Goal: Task Accomplishment & Management: Use online tool/utility

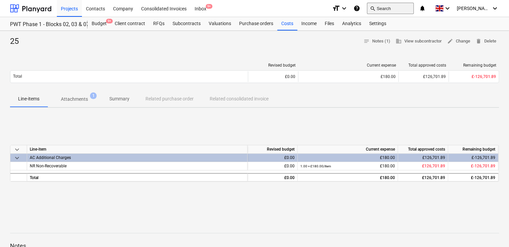
click at [391, 11] on button "search Search" at bounding box center [390, 8] width 47 height 11
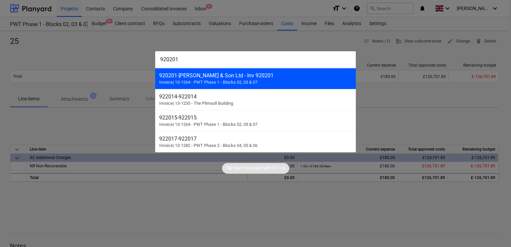
type input "920201"
click at [239, 74] on div "920201 - [PERSON_NAME] & Son Ltd - Inv 920201" at bounding box center [255, 75] width 193 height 6
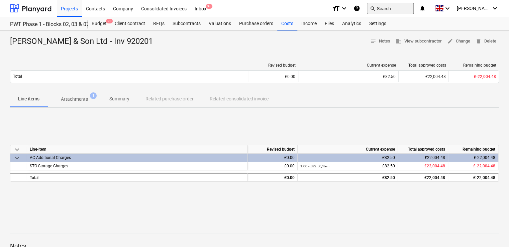
click at [398, 5] on button "search Search" at bounding box center [390, 8] width 47 height 11
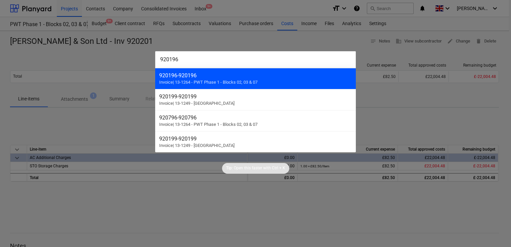
type input "920196"
click at [203, 77] on div "920196 - 920196" at bounding box center [255, 75] width 193 height 6
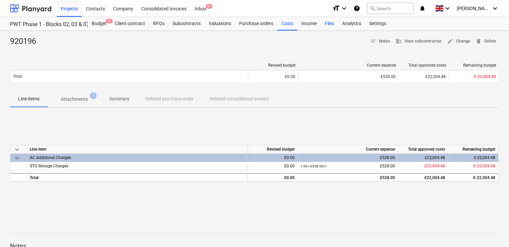
click at [330, 24] on div "Files" at bounding box center [329, 23] width 17 height 13
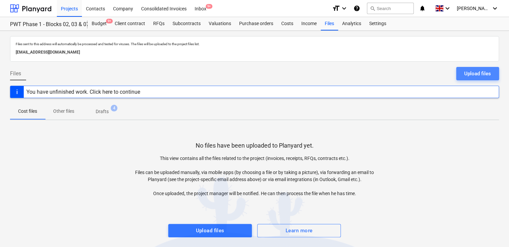
click at [473, 72] on div "Upload files" at bounding box center [477, 73] width 27 height 9
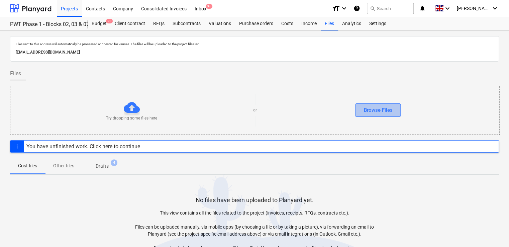
click at [383, 107] on div "Browse Files" at bounding box center [377, 110] width 29 height 9
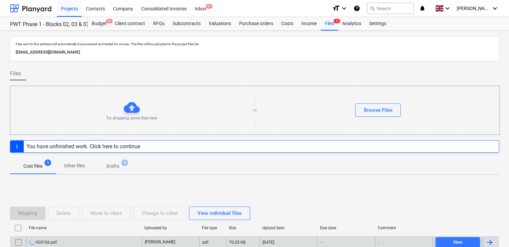
click at [67, 238] on div "920166.pdf" at bounding box center [83, 242] width 115 height 11
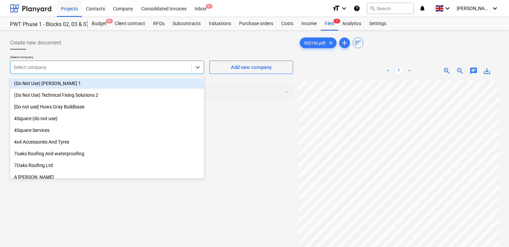
click at [117, 67] on div at bounding box center [101, 67] width 174 height 7
type input "n"
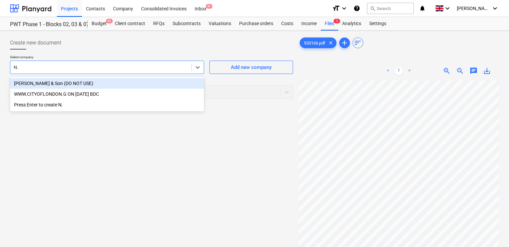
type input "N"
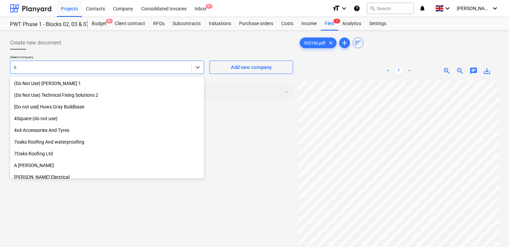
type input "n"
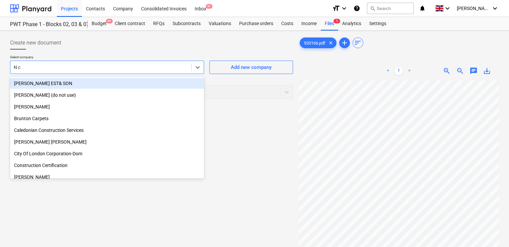
type input "N c c"
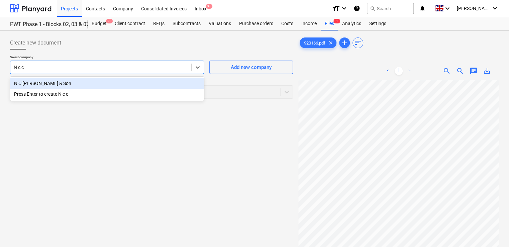
click at [58, 86] on div "N C [PERSON_NAME] & Son" at bounding box center [107, 83] width 194 height 11
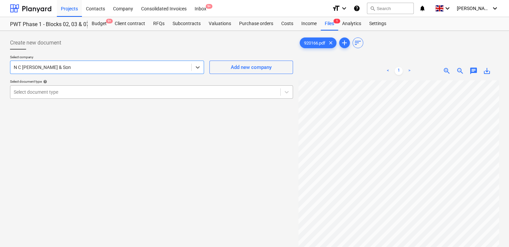
click at [72, 94] on div at bounding box center [145, 92] width 263 height 7
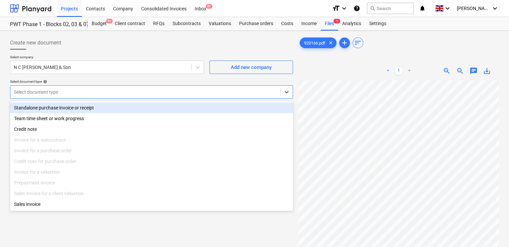
click at [63, 109] on div "Standalone purchase invoice or receipt" at bounding box center [151, 107] width 283 height 11
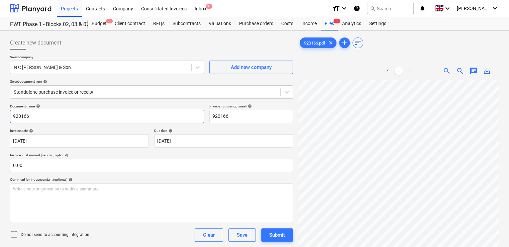
drag, startPoint x: 71, startPoint y: 116, endPoint x: -1, endPoint y: 112, distance: 72.0
click at [0, 112] on html "Projects Contacts Company Consolidated Invoices Inbox 9+ format_size keyboard_a…" at bounding box center [254, 123] width 509 height 247
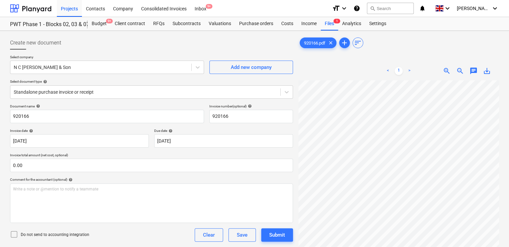
click at [12, 234] on icon at bounding box center [14, 234] width 8 height 8
click at [98, 244] on div "Document name help 920166 Invoice number (optional) help 920166 Invoice date he…" at bounding box center [151, 191] width 283 height 175
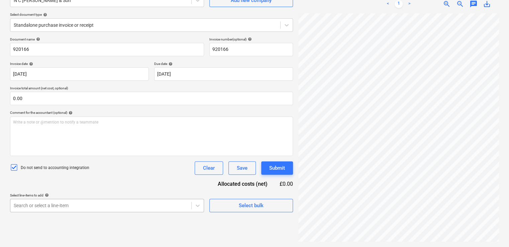
scroll to position [136, 0]
click at [82, 180] on body "Projects Contacts Company Consolidated Invoices Inbox 9+ format_size keyboard_a…" at bounding box center [254, 56] width 509 height 247
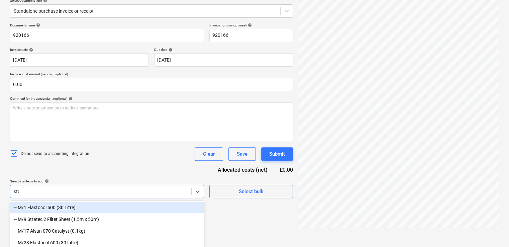
type input "stor"
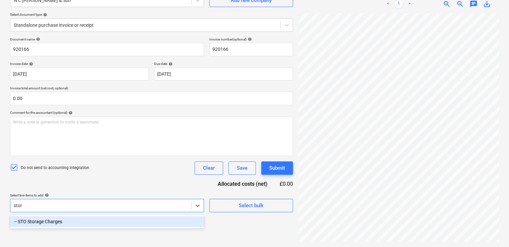
scroll to position [67, 0]
click at [46, 223] on div "-- STO Storage Charges" at bounding box center [107, 221] width 194 height 11
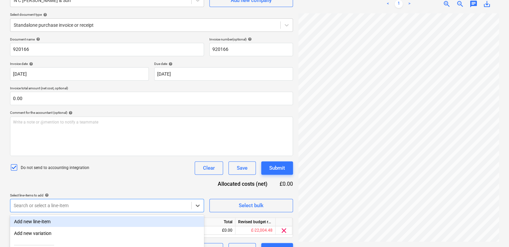
click at [104, 183] on div "Document name help 920166 Invoice number (optional) help 920166 Invoice date he…" at bounding box center [151, 146] width 283 height 219
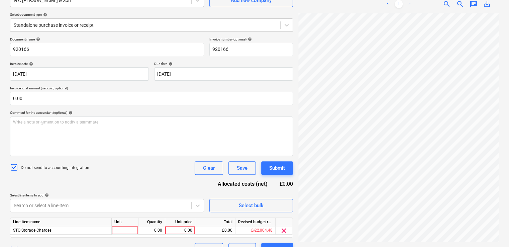
scroll to position [0, 0]
click at [44, 232] on span "STO Storage Charges" at bounding box center [32, 230] width 38 height 5
click at [48, 180] on body "Projects Contacts Company Consolidated Invoices Inbox 9+ format_size keyboard_a…" at bounding box center [254, 56] width 509 height 247
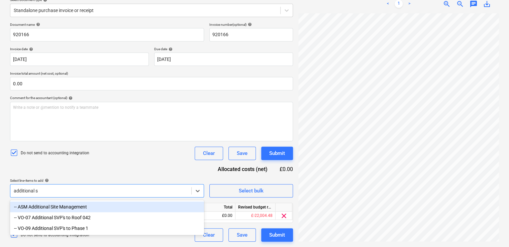
scroll to position [81, 0]
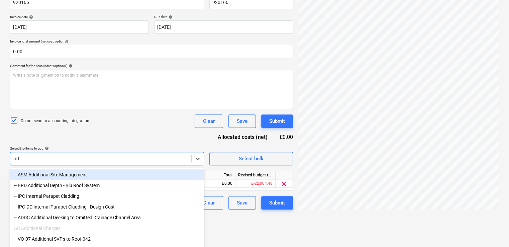
type input "a"
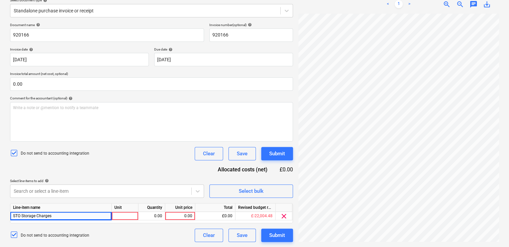
click at [104, 125] on div "Document name help 920166 Invoice number (optional) help 920166 Invoice date he…" at bounding box center [151, 132] width 283 height 219
click at [126, 217] on div at bounding box center [125, 216] width 27 height 8
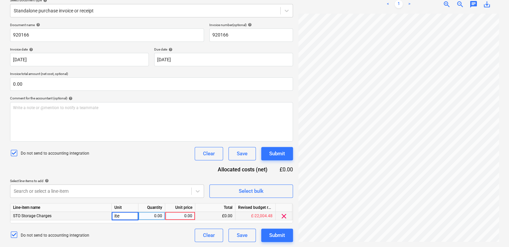
type input "item"
type input "1"
type input "112"
click at [140, 162] on div "Document name help 920166 Invoice number (optional) help 920166 Invoice date he…" at bounding box center [151, 132] width 283 height 219
click at [272, 234] on div "Submit" at bounding box center [277, 235] width 16 height 9
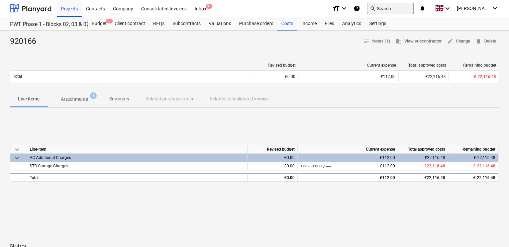
click at [405, 7] on button "search Search" at bounding box center [390, 8] width 47 height 11
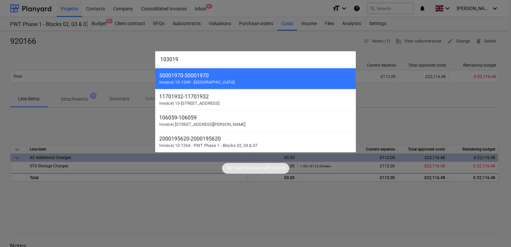
type input "103019"
click at [119, 59] on div at bounding box center [255, 123] width 511 height 247
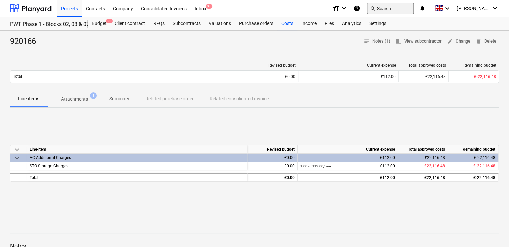
click at [407, 10] on button "search Search" at bounding box center [390, 8] width 47 height 11
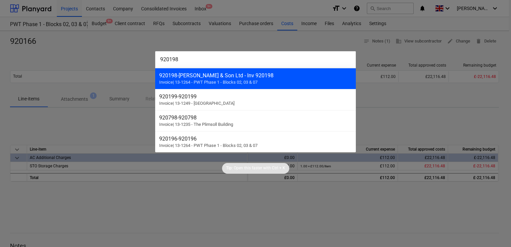
type input "920198"
click at [238, 78] on div "920198 - [PERSON_NAME] & Son Ltd - Inv 920198" at bounding box center [255, 75] width 193 height 6
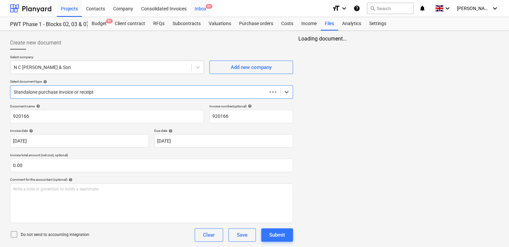
scroll to position [37, 0]
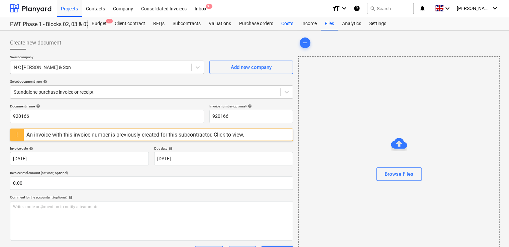
click at [286, 23] on div "Costs" at bounding box center [287, 23] width 20 height 13
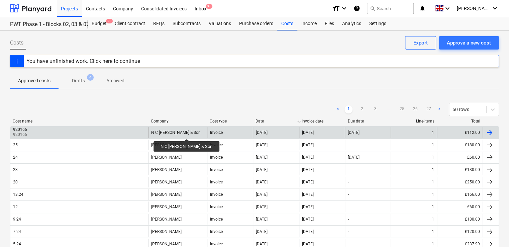
click at [181, 133] on div "N C [PERSON_NAME] & Son" at bounding box center [175, 132] width 49 height 5
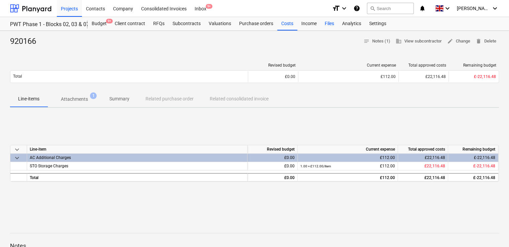
click at [327, 23] on div "Files" at bounding box center [329, 23] width 17 height 13
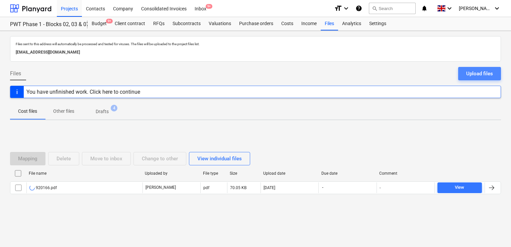
click at [471, 70] on div "Upload files" at bounding box center [479, 73] width 27 height 9
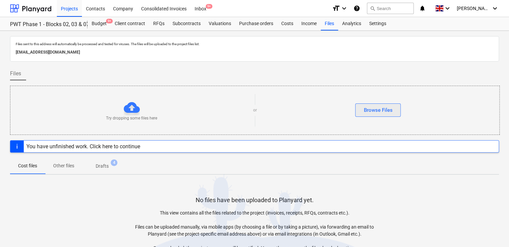
click at [384, 107] on div "Browse Files" at bounding box center [377, 110] width 29 height 9
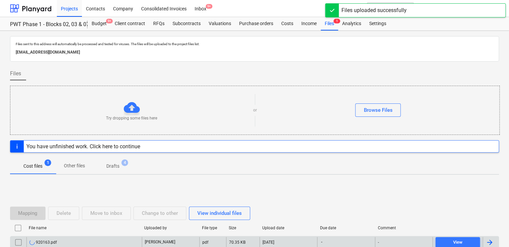
click at [53, 237] on div "920163.pdf" at bounding box center [83, 242] width 115 height 11
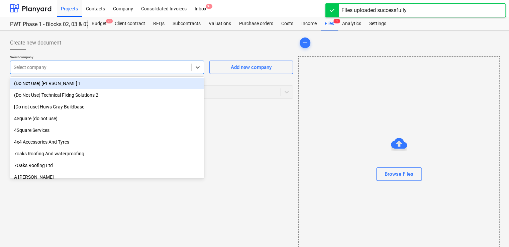
click at [138, 70] on div at bounding box center [101, 67] width 174 height 7
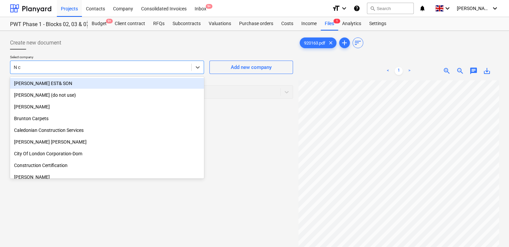
type input "N c C"
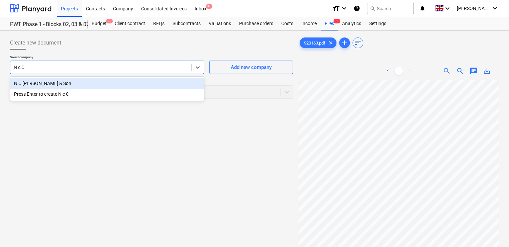
click at [56, 82] on div "N C [PERSON_NAME] & Son" at bounding box center [107, 83] width 194 height 11
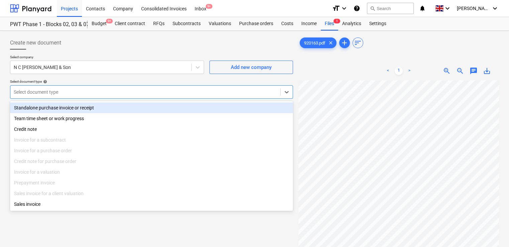
click at [66, 89] on div at bounding box center [145, 92] width 263 height 7
click at [67, 108] on div "Standalone purchase invoice or receipt" at bounding box center [151, 107] width 283 height 11
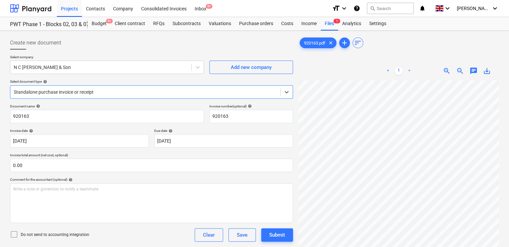
click at [16, 236] on icon at bounding box center [14, 234] width 8 height 8
click at [94, 239] on div "Do not send to accounting integration Clear Save Submit" at bounding box center [151, 234] width 283 height 13
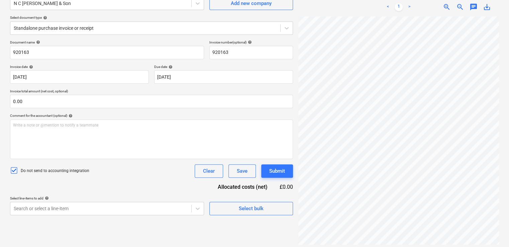
scroll to position [67, 0]
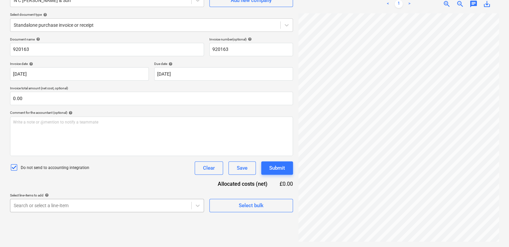
click at [94, 180] on body "Projects Contacts Company Consolidated Invoices Inbox 9+ format_size keyboard_a…" at bounding box center [254, 56] width 509 height 247
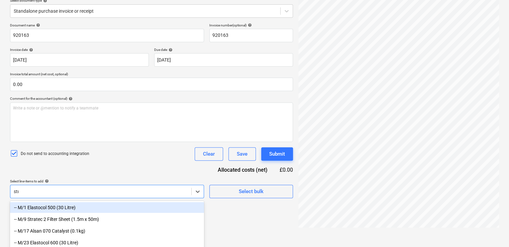
type input "stor"
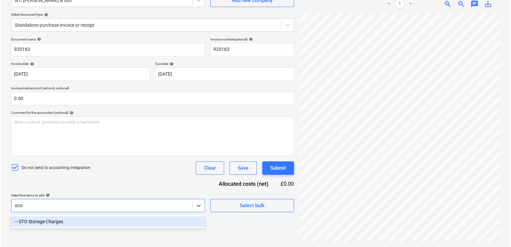
scroll to position [67, 0]
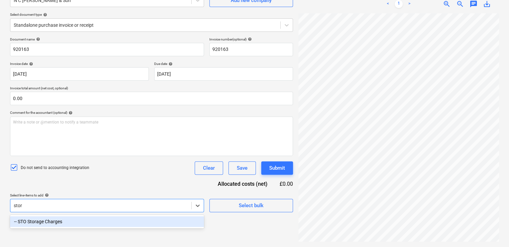
click at [63, 224] on div "-- STO Storage Charges" at bounding box center [107, 221] width 194 height 11
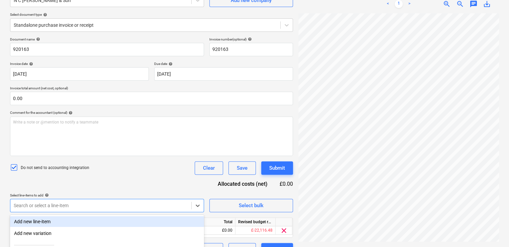
click at [113, 176] on div "Document name help 920163 Invoice number (optional) help 920163 Invoice date he…" at bounding box center [151, 146] width 283 height 219
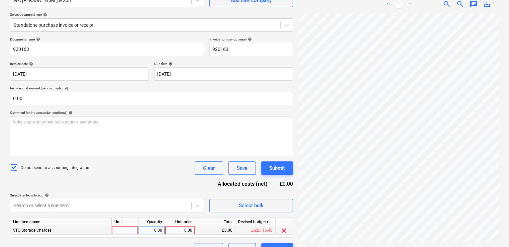
click at [121, 230] on div at bounding box center [125, 230] width 27 height 8
type input "item"
click at [182, 232] on div "0.00" at bounding box center [180, 230] width 24 height 8
type input "35"
click at [168, 179] on div "Document name help 920163 Invoice number (optional) help 920163 Invoice date he…" at bounding box center [151, 146] width 283 height 219
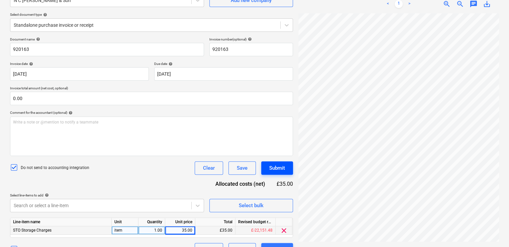
click at [283, 164] on div "Submit" at bounding box center [277, 168] width 16 height 9
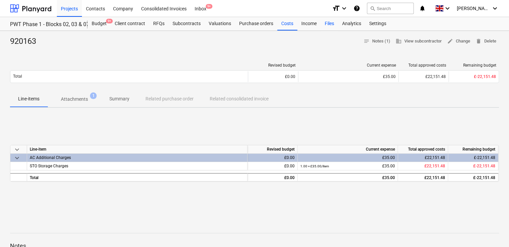
click at [332, 24] on div "Files" at bounding box center [329, 23] width 17 height 13
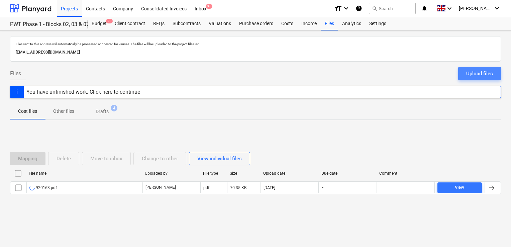
click at [478, 72] on div "Upload files" at bounding box center [479, 73] width 27 height 9
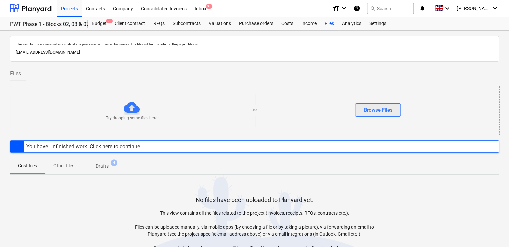
click at [376, 106] on div "Browse Files" at bounding box center [377, 110] width 29 height 9
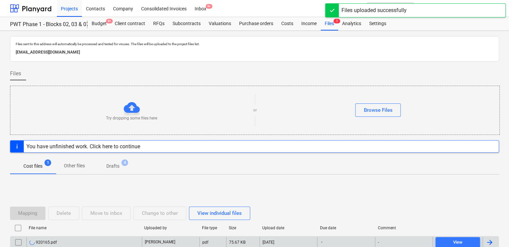
click at [54, 240] on div "920165.pdf" at bounding box center [42, 241] width 27 height 5
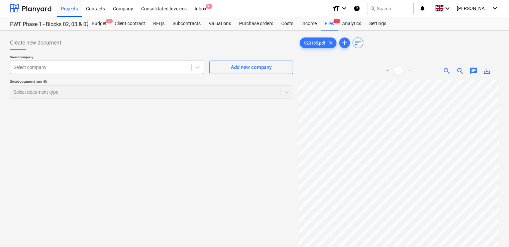
click at [175, 68] on div at bounding box center [101, 67] width 174 height 7
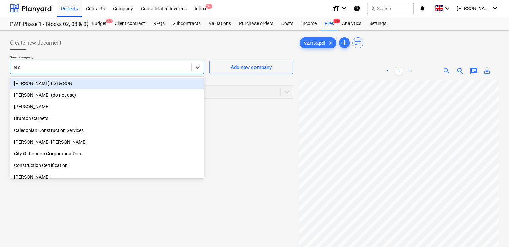
type input "N c C"
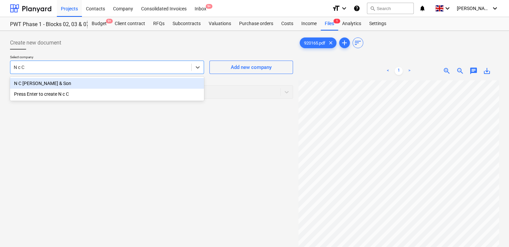
click at [111, 80] on div "N C [PERSON_NAME] & Son" at bounding box center [107, 83] width 194 height 11
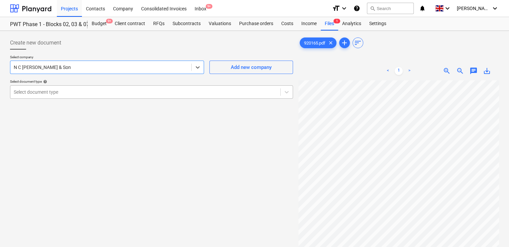
click at [83, 90] on div at bounding box center [145, 92] width 263 height 7
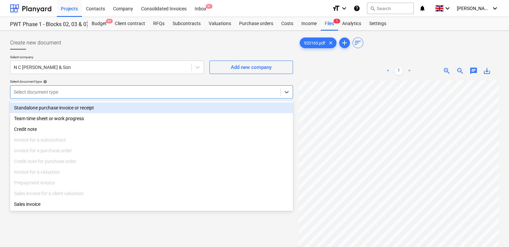
click at [78, 108] on div "Standalone purchase invoice or receipt" at bounding box center [151, 107] width 283 height 11
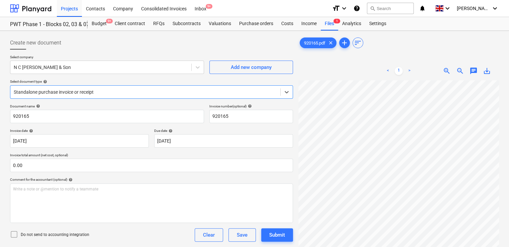
click at [15, 232] on icon at bounding box center [14, 234] width 8 height 8
click at [118, 234] on div "Do not send to accounting integration Clear Save Submit" at bounding box center [151, 234] width 283 height 13
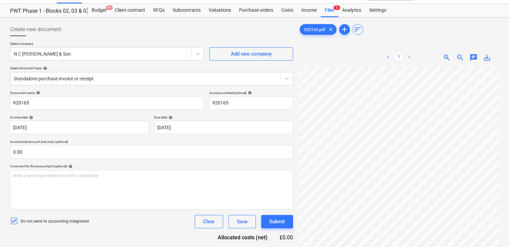
scroll to position [67, 0]
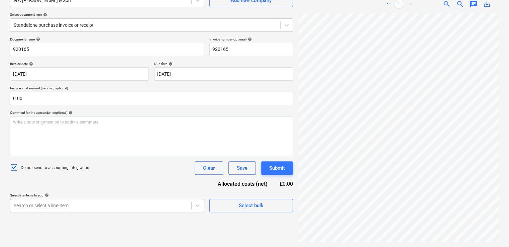
click at [114, 180] on body "Projects Contacts Company Consolidated Invoices Inbox 9+ format_size keyboard_a…" at bounding box center [254, 56] width 509 height 247
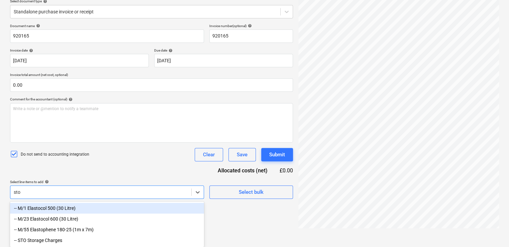
type input "stor"
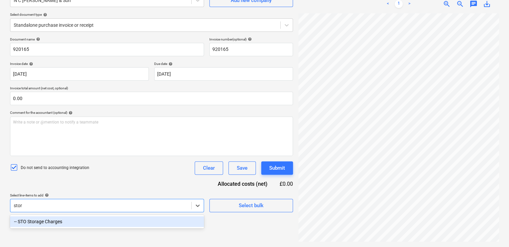
click at [97, 221] on div "-- STO Storage Charges" at bounding box center [107, 221] width 194 height 11
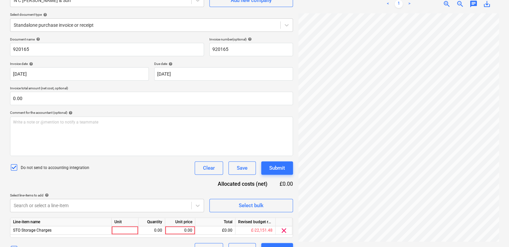
click at [142, 163] on div "Do not send to accounting integration Clear Save Submit" at bounding box center [151, 167] width 283 height 13
click at [132, 231] on div at bounding box center [125, 230] width 27 height 8
type input "item"
type input "70"
click at [171, 188] on div "Document name help 920165 Invoice number (optional) help 920165 Invoice date he…" at bounding box center [151, 146] width 283 height 219
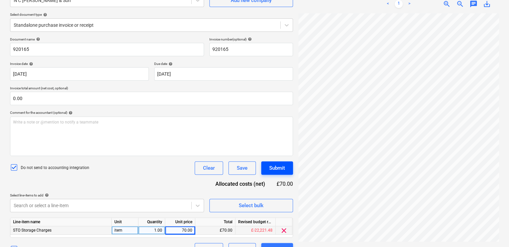
click at [269, 169] on div "Submit" at bounding box center [277, 168] width 16 height 9
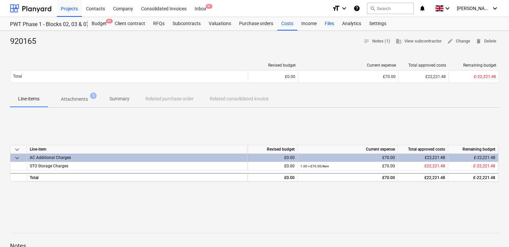
click at [329, 23] on div "Files" at bounding box center [329, 23] width 17 height 13
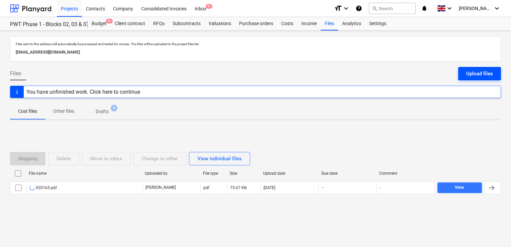
click at [479, 73] on div "Upload files" at bounding box center [479, 73] width 27 height 9
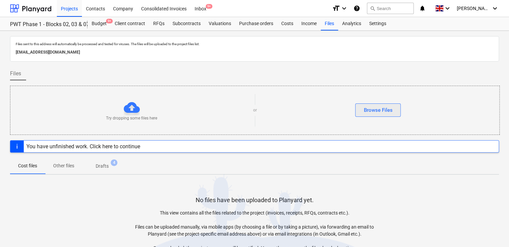
click at [379, 106] on div "Browse Files" at bounding box center [377, 110] width 29 height 9
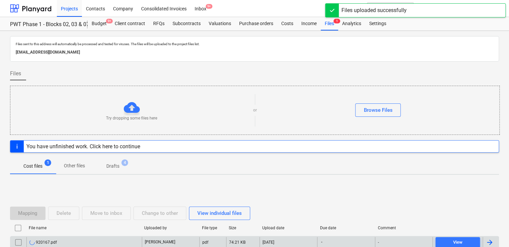
click at [69, 238] on div "920167.pdf" at bounding box center [83, 242] width 115 height 11
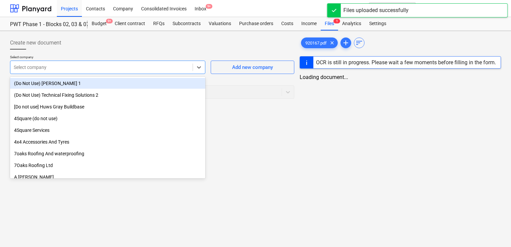
click at [103, 70] on div at bounding box center [102, 67] width 176 height 7
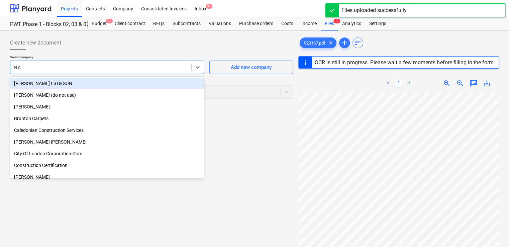
type input "N c C"
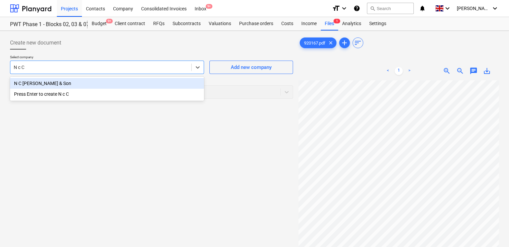
click at [68, 81] on div "N C [PERSON_NAME] & Son" at bounding box center [107, 83] width 194 height 11
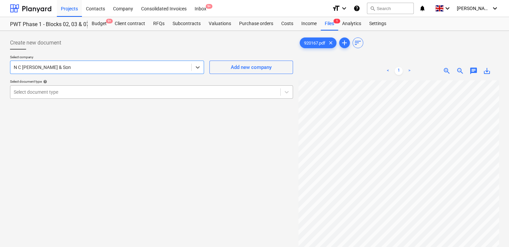
click at [66, 91] on div at bounding box center [145, 92] width 263 height 7
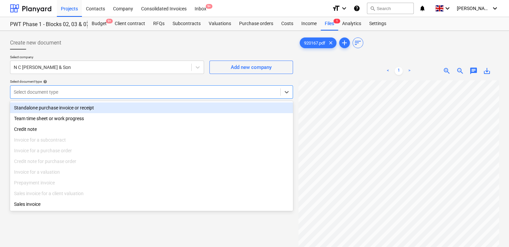
click at [60, 108] on div "Standalone purchase invoice or receipt" at bounding box center [151, 107] width 283 height 11
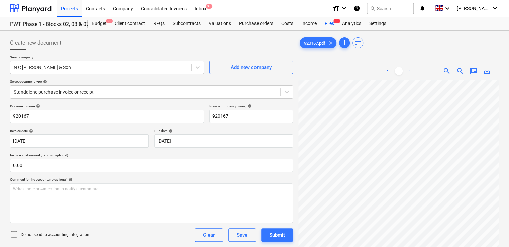
click at [15, 232] on icon at bounding box center [14, 234] width 8 height 8
click at [109, 240] on div "Do not send to accounting integration Clear Save Submit" at bounding box center [151, 234] width 283 height 13
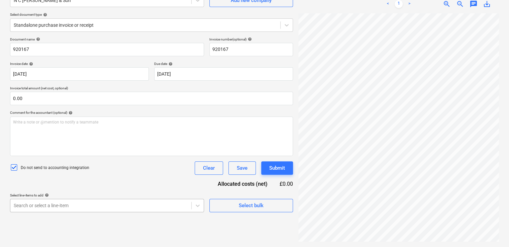
click at [89, 180] on body "Projects Contacts Company Consolidated Invoices Inbox 9+ format_size keyboard_a…" at bounding box center [254, 56] width 509 height 247
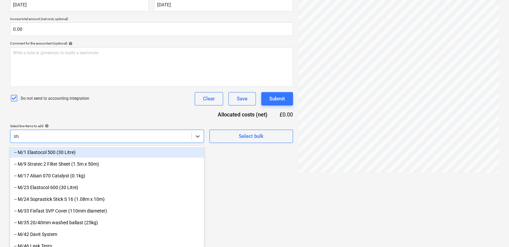
type input "stor"
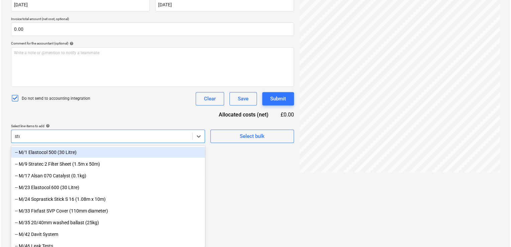
scroll to position [67, 0]
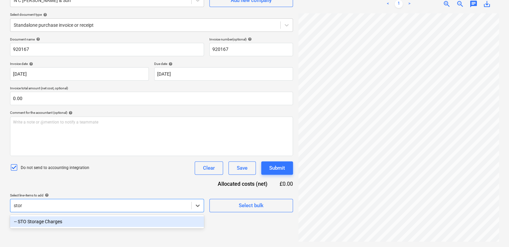
click at [72, 218] on div "-- STO Storage Charges" at bounding box center [107, 221] width 194 height 11
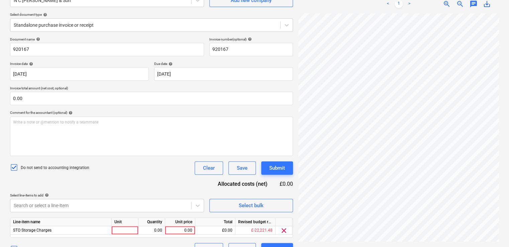
click at [100, 177] on div "Document name help 920167 Invoice number (optional) help 920167 Invoice date he…" at bounding box center [151, 146] width 283 height 219
click at [124, 228] on div at bounding box center [125, 230] width 27 height 8
type input "item"
type input "224"
click at [174, 177] on div "Document name help 920167 Invoice number (optional) help 920167 Invoice date he…" at bounding box center [151, 146] width 283 height 219
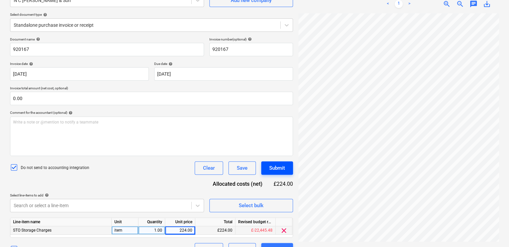
click at [275, 166] on div "Submit" at bounding box center [277, 168] width 16 height 9
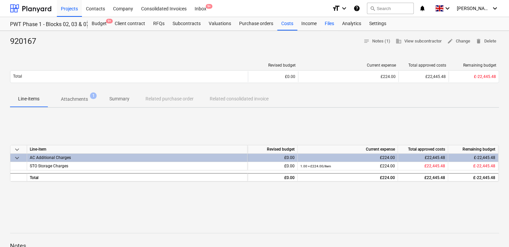
click at [325, 22] on div "Files" at bounding box center [329, 23] width 17 height 13
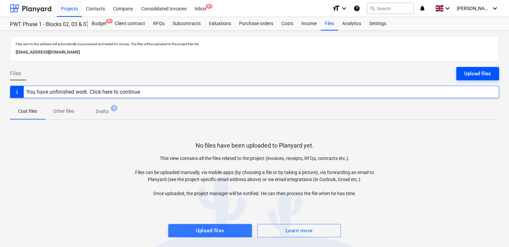
click at [468, 69] on div "Upload files" at bounding box center [477, 73] width 27 height 9
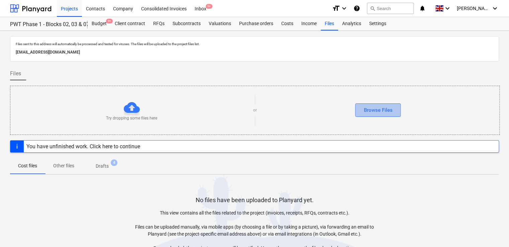
click at [385, 110] on div "Browse Files" at bounding box center [377, 110] width 29 height 9
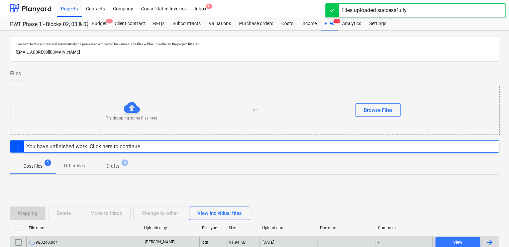
click at [58, 241] on div "920240.pdf" at bounding box center [83, 242] width 115 height 11
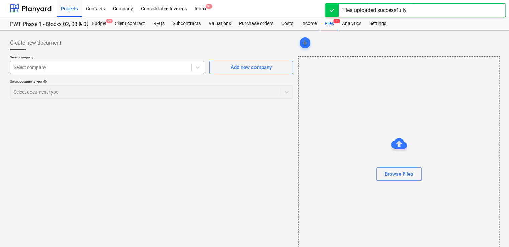
click at [97, 64] on div at bounding box center [101, 67] width 174 height 7
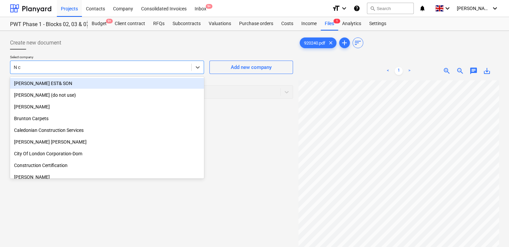
type input "N c C"
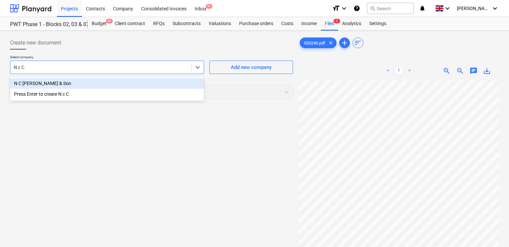
click at [57, 85] on div "N C [PERSON_NAME] & Son" at bounding box center [107, 83] width 194 height 11
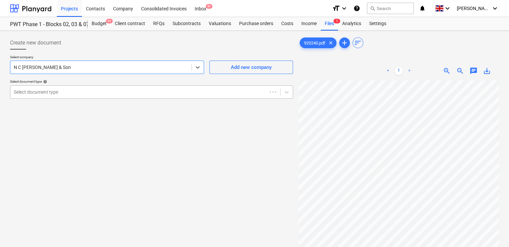
click at [56, 96] on div "Select document type" at bounding box center [138, 91] width 256 height 9
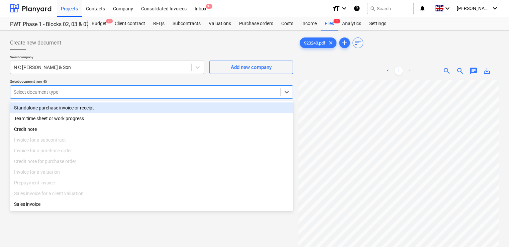
click at [51, 109] on div "Standalone purchase invoice or receipt" at bounding box center [151, 107] width 283 height 11
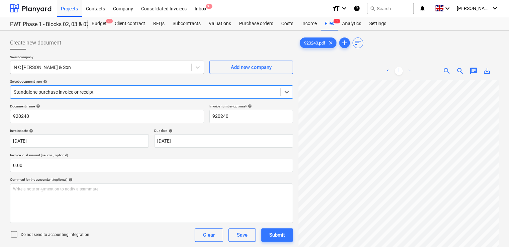
click at [14, 233] on icon at bounding box center [14, 234] width 8 height 8
click at [103, 226] on div "Document name help 920240 Invoice number (optional) help 920240 Invoice date he…" at bounding box center [151, 191] width 283 height 175
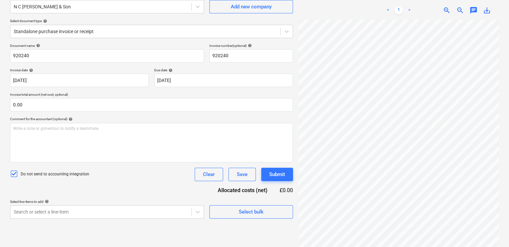
scroll to position [67, 0]
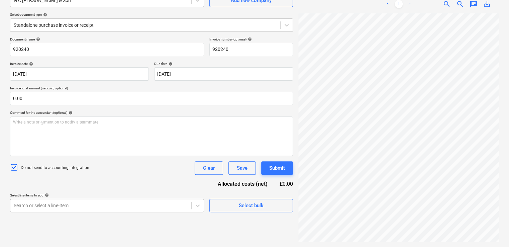
click at [82, 180] on body "Projects Contacts Company Consolidated Invoices Inbox 9+ format_size keyboard_a…" at bounding box center [254, 56] width 509 height 247
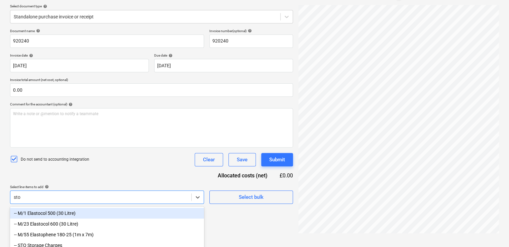
type input "stor"
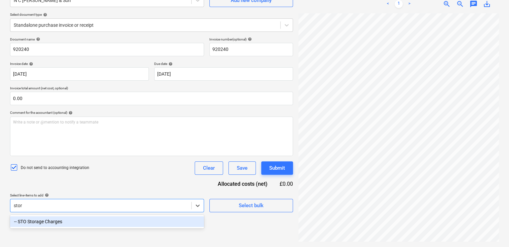
click at [74, 219] on div "-- STO Storage Charges" at bounding box center [107, 221] width 194 height 11
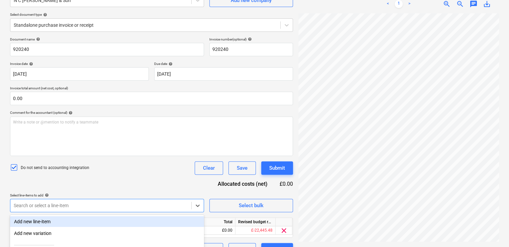
click at [119, 173] on div "Do not send to accounting integration Clear Save Submit" at bounding box center [151, 167] width 283 height 13
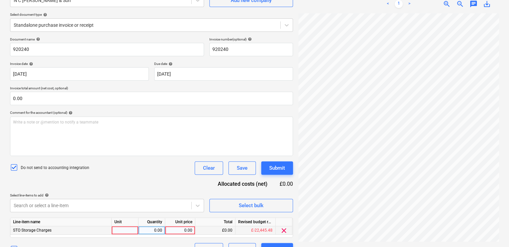
click at [127, 230] on div at bounding box center [125, 230] width 27 height 8
type input "item"
type input "32.50"
click at [170, 165] on div "Do not send to accounting integration Clear Save Submit" at bounding box center [151, 167] width 283 height 13
click at [279, 165] on div "Submit" at bounding box center [277, 168] width 16 height 9
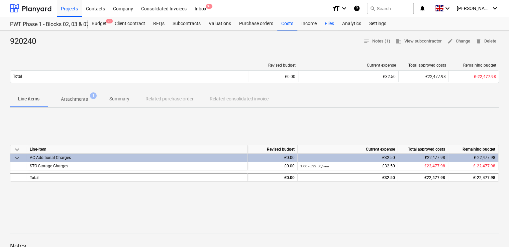
click at [330, 27] on div "Files" at bounding box center [329, 23] width 17 height 13
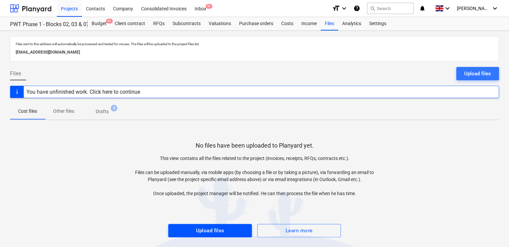
click at [216, 236] on button "Upload files" at bounding box center [210, 230] width 84 height 13
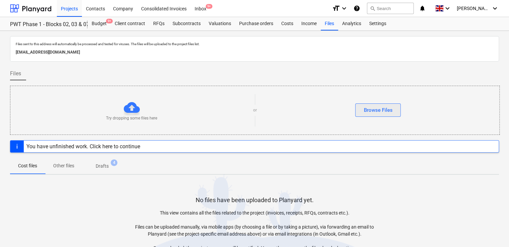
click at [367, 104] on button "Browse Files" at bounding box center [377, 109] width 45 height 13
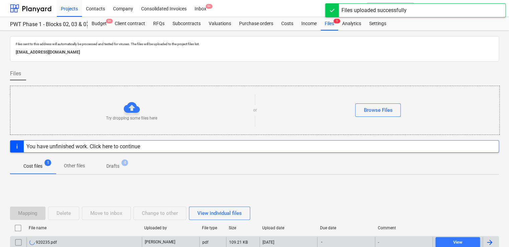
click at [60, 242] on div "920235.pdf" at bounding box center [83, 242] width 115 height 11
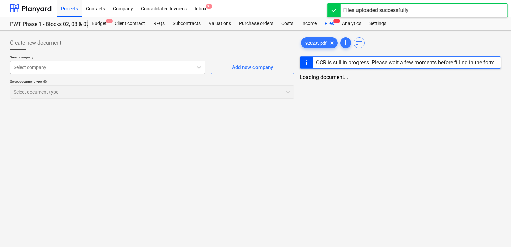
click at [91, 70] on div at bounding box center [102, 67] width 176 height 7
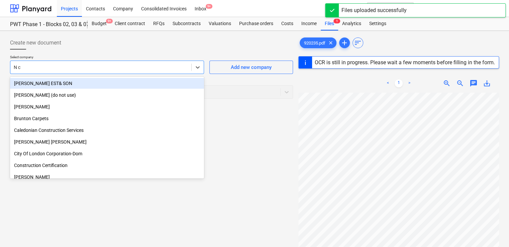
type input "N c C"
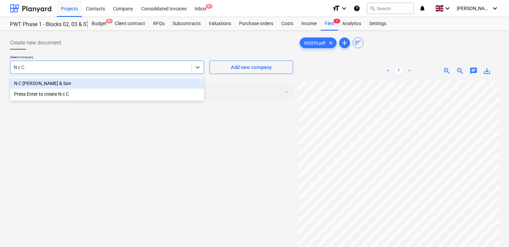
click at [82, 85] on div "N C [PERSON_NAME] & Son" at bounding box center [107, 83] width 194 height 11
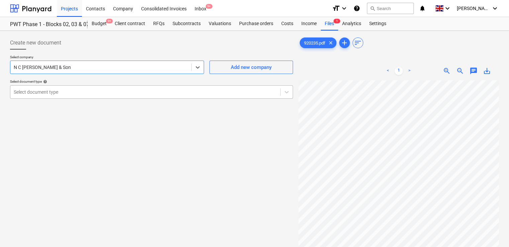
click at [72, 98] on div "Select document type" at bounding box center [151, 91] width 283 height 13
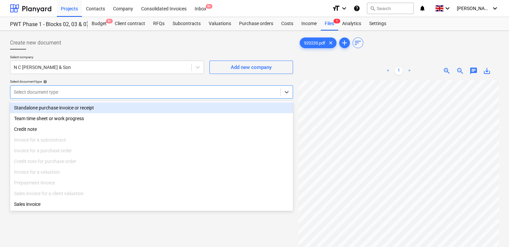
click at [69, 109] on div "Standalone purchase invoice or receipt" at bounding box center [151, 107] width 283 height 11
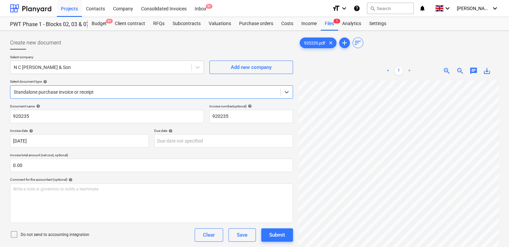
click at [11, 233] on icon at bounding box center [14, 234] width 8 height 8
click at [111, 228] on div "Do not send to accounting integration Clear Save Submit" at bounding box center [151, 234] width 283 height 13
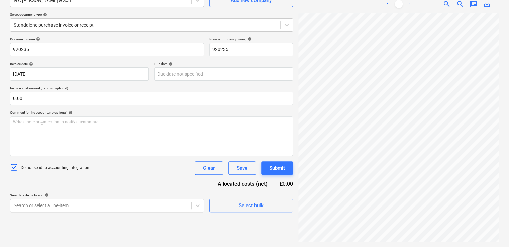
scroll to position [136, 0]
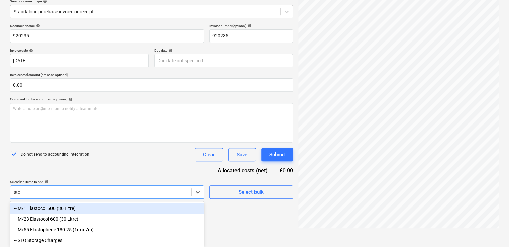
type input "stor"
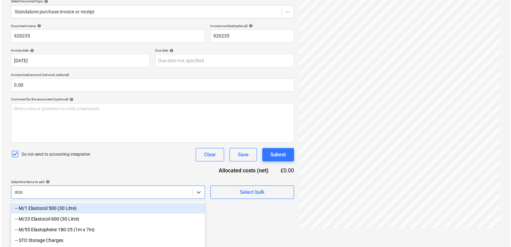
scroll to position [67, 0]
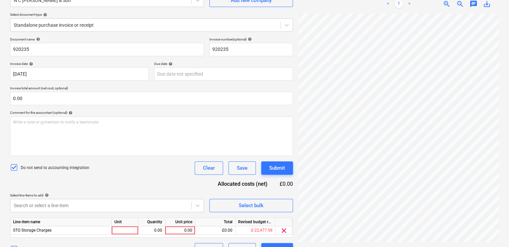
click at [74, 189] on div "Document name help 920235 Invoice number (optional) help 920235 Invoice date he…" at bounding box center [151, 146] width 283 height 219
click at [121, 227] on div at bounding box center [125, 230] width 27 height 8
type input "item"
type input "512.00"
click at [142, 178] on div "Document name help 920235 Invoice number (optional) help 920235 Invoice date he…" at bounding box center [151, 146] width 283 height 219
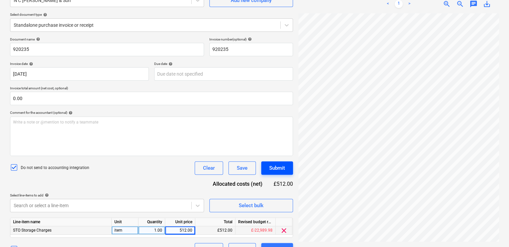
click at [280, 169] on div "Submit" at bounding box center [277, 168] width 16 height 9
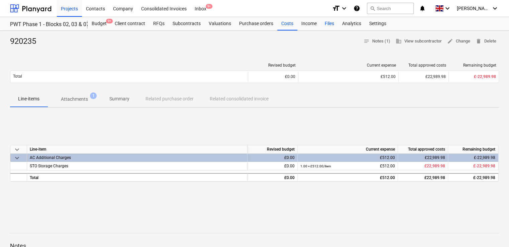
click at [333, 23] on div "Files" at bounding box center [329, 23] width 17 height 13
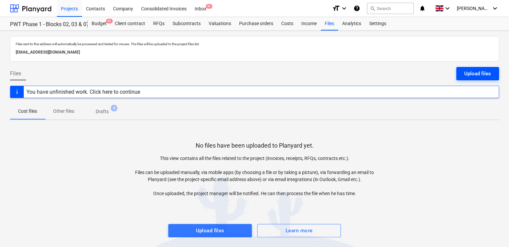
click at [463, 72] on button "Upload files" at bounding box center [477, 73] width 43 height 13
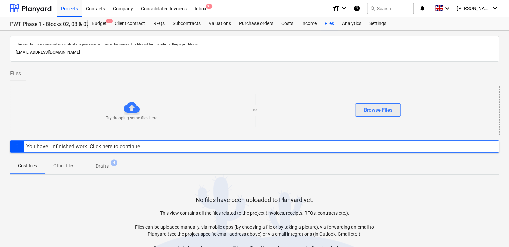
click at [378, 110] on div "Browse Files" at bounding box center [377, 110] width 29 height 9
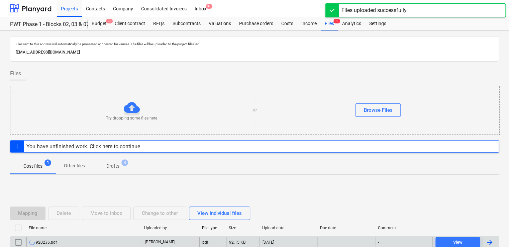
click at [53, 240] on div "920236.pdf" at bounding box center [42, 241] width 27 height 5
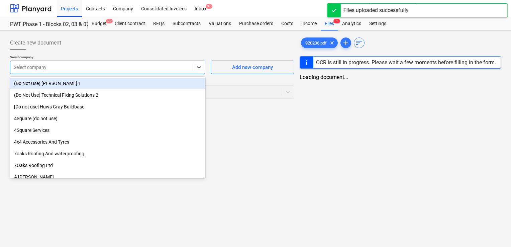
click at [62, 70] on div at bounding box center [102, 67] width 176 height 7
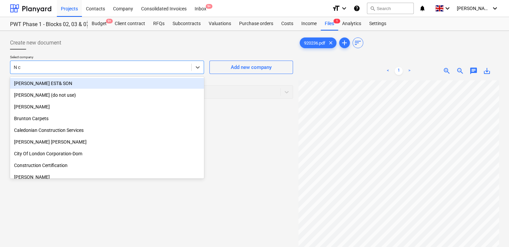
type input "N c C"
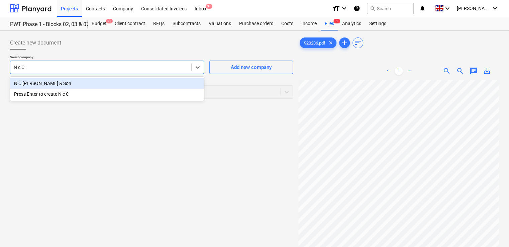
click at [45, 81] on div "N C [PERSON_NAME] & Son" at bounding box center [107, 83] width 194 height 11
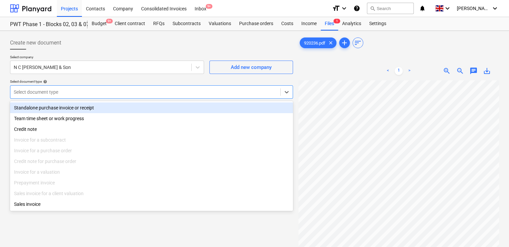
click at [85, 94] on div at bounding box center [145, 92] width 263 height 7
click at [80, 108] on div "Standalone purchase invoice or receipt" at bounding box center [151, 107] width 283 height 11
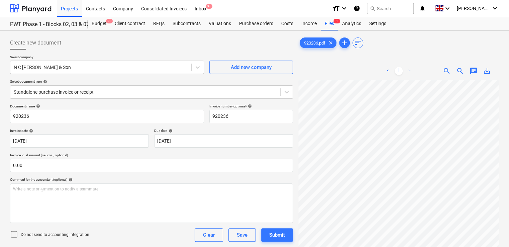
click at [16, 234] on icon at bounding box center [14, 234] width 8 height 8
click at [109, 243] on div "Document name help 920236 Invoice number (optional) help 920236 Invoice date he…" at bounding box center [151, 191] width 283 height 175
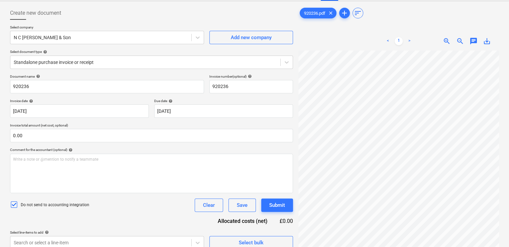
scroll to position [67, 0]
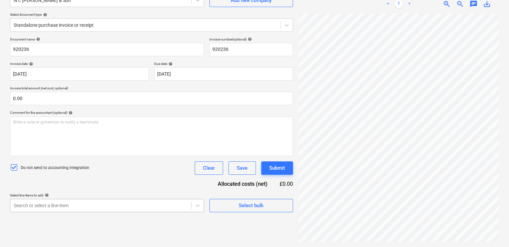
click at [73, 180] on body "Projects Contacts Company Consolidated Invoices Inbox 9+ format_size keyboard_a…" at bounding box center [254, 56] width 509 height 247
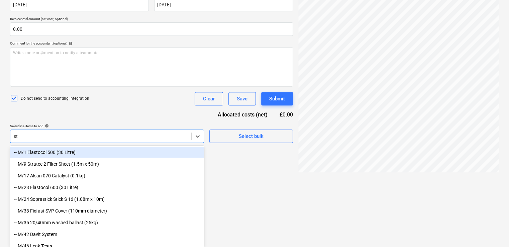
type input "sto"
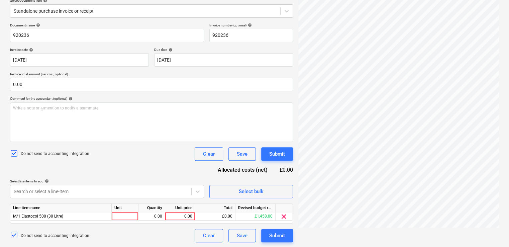
click at [94, 172] on div "Document name help 920236 Invoice number (optional) help 920236 Invoice date he…" at bounding box center [151, 132] width 283 height 219
click at [122, 211] on div "Unit" at bounding box center [125, 208] width 27 height 8
click at [122, 218] on div at bounding box center [125, 216] width 27 height 8
type input "item"
click at [285, 219] on span "clear" at bounding box center [284, 216] width 8 height 8
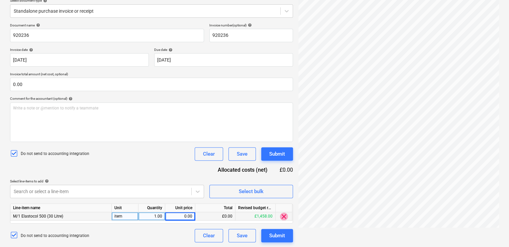
scroll to position [67, 0]
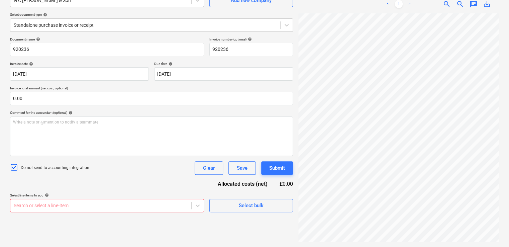
click at [62, 180] on body "Projects Contacts Company Consolidated Invoices Inbox 9+ format_size keyboard_a…" at bounding box center [254, 56] width 509 height 247
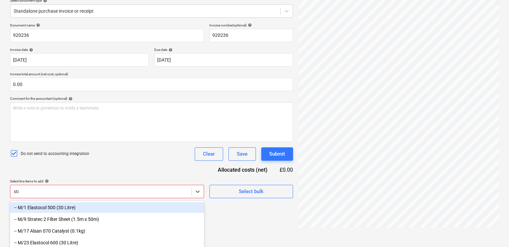
type input "stor"
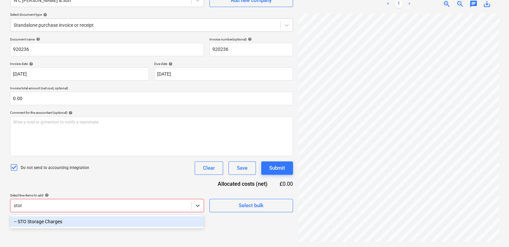
click at [55, 223] on div "-- STO Storage Charges" at bounding box center [107, 221] width 194 height 11
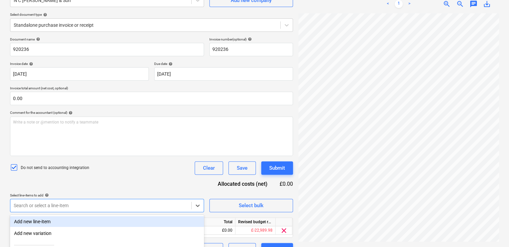
click at [86, 184] on div "Document name help 920236 Invoice number (optional) help 920236 Invoice date he…" at bounding box center [151, 146] width 283 height 219
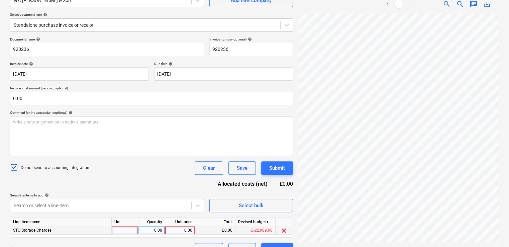
click at [118, 229] on div at bounding box center [125, 230] width 27 height 8
type input "item"
type input "82.50"
click at [132, 184] on div "Document name help 920236 Invoice number (optional) help 920236 Invoice date he…" at bounding box center [151, 146] width 283 height 219
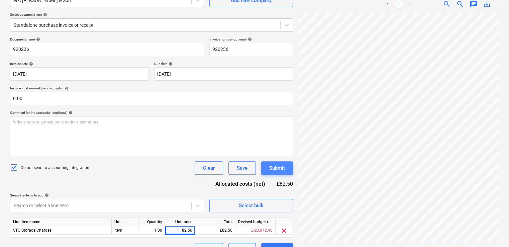
click at [276, 168] on div "Submit" at bounding box center [277, 168] width 16 height 9
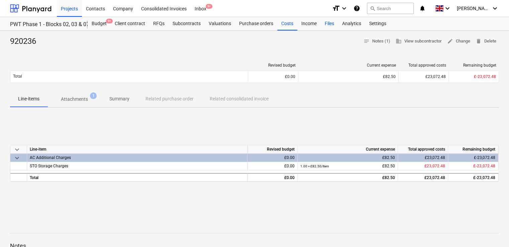
click at [330, 23] on div "Files" at bounding box center [329, 23] width 17 height 13
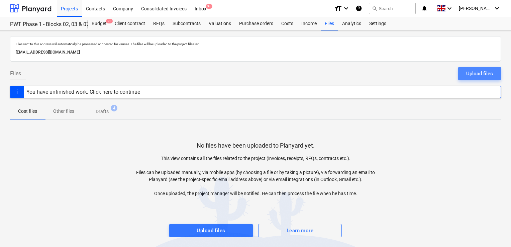
click at [482, 75] on div "Upload files" at bounding box center [479, 73] width 27 height 9
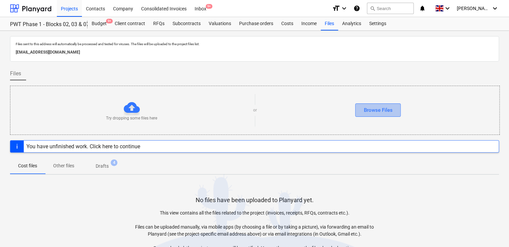
click at [382, 107] on div "Browse Files" at bounding box center [377, 110] width 29 height 9
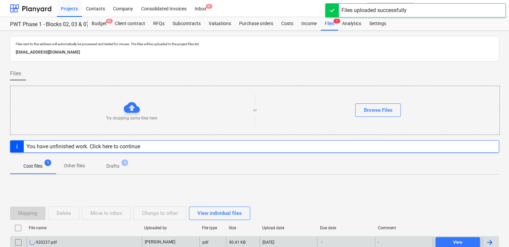
click at [82, 243] on div "920237.pdf" at bounding box center [83, 242] width 115 height 11
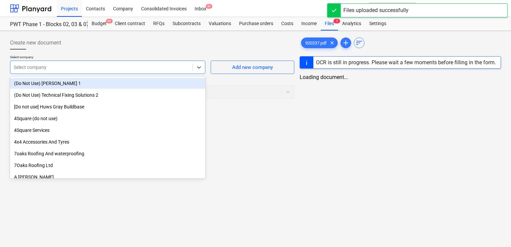
click at [82, 69] on div at bounding box center [102, 67] width 176 height 7
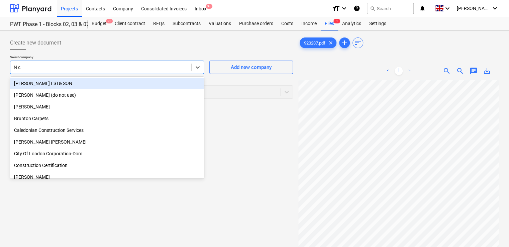
type input "N c C"
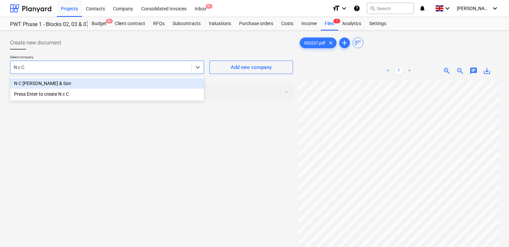
click at [65, 78] on div "N C [PERSON_NAME] & Son" at bounding box center [107, 83] width 194 height 11
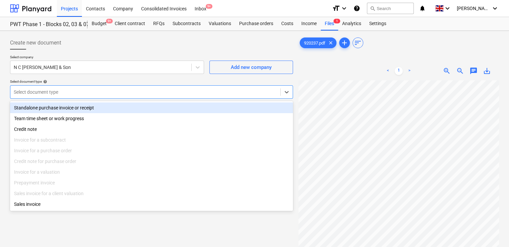
click at [59, 93] on div at bounding box center [145, 92] width 263 height 7
click at [57, 109] on div "Standalone purchase invoice or receipt" at bounding box center [151, 107] width 283 height 11
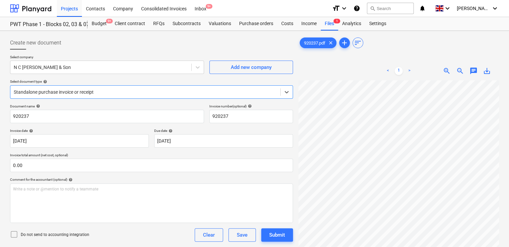
click at [15, 235] on icon at bounding box center [14, 234] width 8 height 8
click at [100, 236] on div "Do not send to accounting integration Clear Save Submit" at bounding box center [151, 234] width 283 height 13
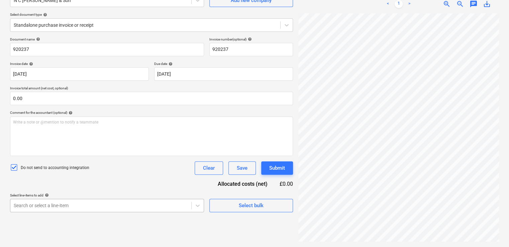
click at [90, 180] on body "Projects Contacts Company Consolidated Invoices Inbox 9+ format_size keyboard_a…" at bounding box center [254, 56] width 509 height 247
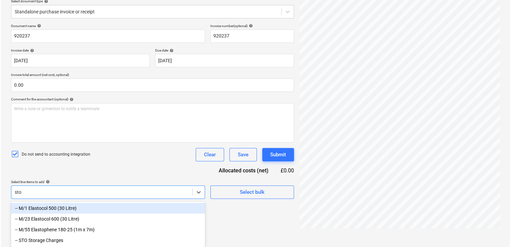
scroll to position [67, 0]
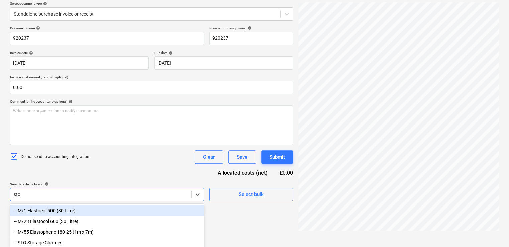
type input "stor"
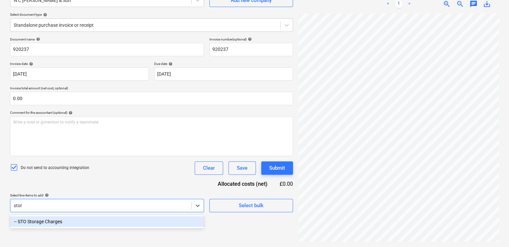
click at [75, 219] on div "-- STO Storage Charges" at bounding box center [107, 221] width 194 height 11
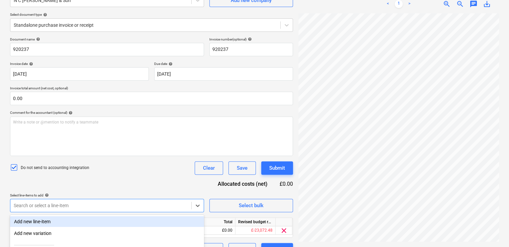
click at [113, 173] on div "Do not send to accounting integration Clear Save Submit" at bounding box center [151, 167] width 283 height 13
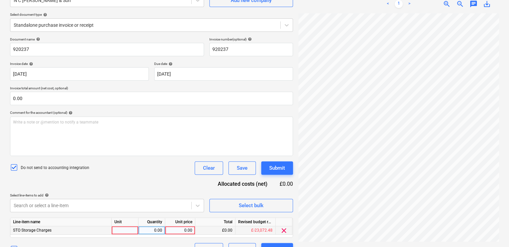
click at [125, 230] on div at bounding box center [125, 230] width 27 height 8
type input "item"
type input "82.50"
click at [136, 183] on div "Document name help 920237 Invoice number (optional) help 920237 Invoice date he…" at bounding box center [151, 146] width 283 height 219
click at [273, 165] on div "Submit" at bounding box center [277, 168] width 16 height 9
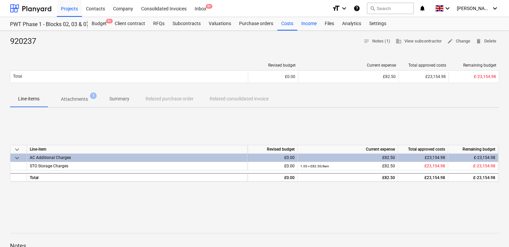
click at [319, 29] on div "Income" at bounding box center [308, 23] width 23 height 13
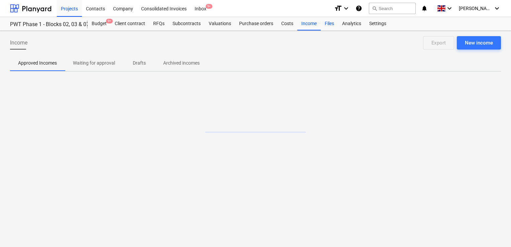
click at [329, 23] on div "Files" at bounding box center [329, 23] width 17 height 13
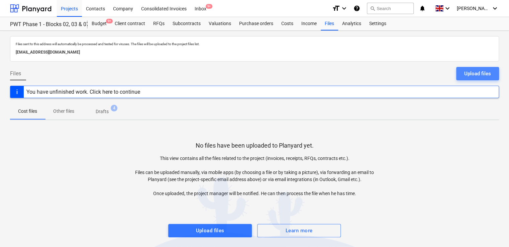
click at [471, 72] on div "Upload files" at bounding box center [477, 73] width 27 height 9
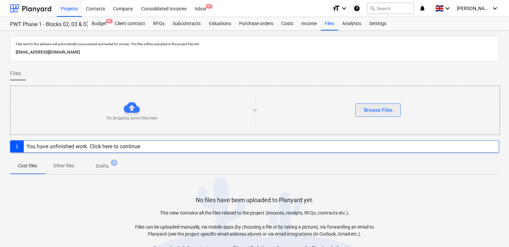
click at [385, 106] on div "Browse Files" at bounding box center [377, 110] width 29 height 9
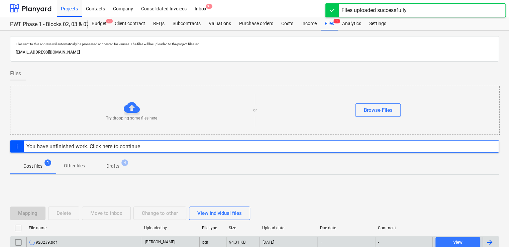
click at [93, 238] on div "920239.pdf" at bounding box center [83, 242] width 115 height 11
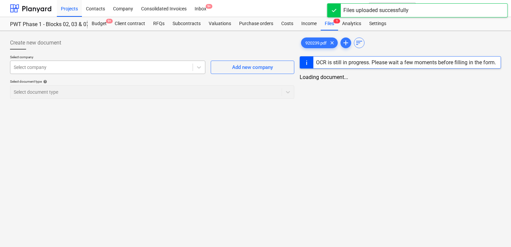
click at [114, 68] on div at bounding box center [102, 67] width 176 height 7
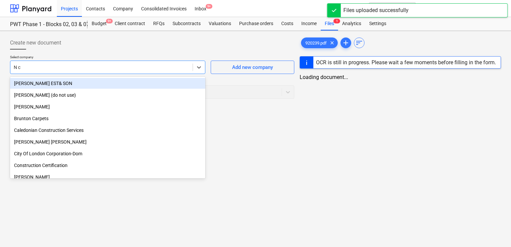
type input "N c C"
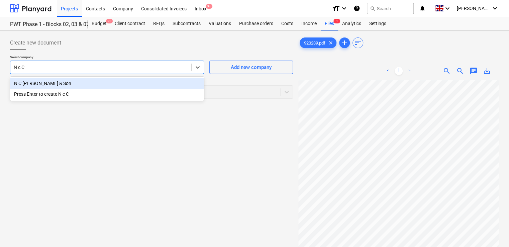
click at [91, 83] on div "N C [PERSON_NAME] & Son" at bounding box center [107, 83] width 194 height 11
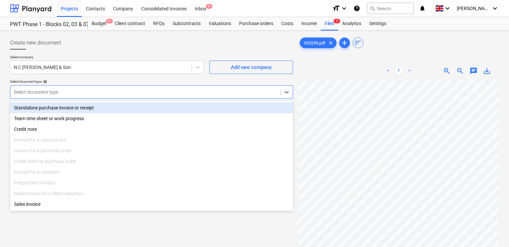
click at [79, 93] on div at bounding box center [145, 92] width 263 height 7
click at [71, 108] on div "Standalone purchase invoice or receipt" at bounding box center [151, 107] width 283 height 11
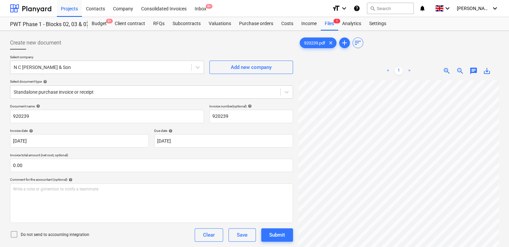
click at [15, 230] on icon at bounding box center [14, 234] width 8 height 8
click at [112, 232] on div "Do not send to accounting integration Clear Save Submit" at bounding box center [151, 234] width 283 height 13
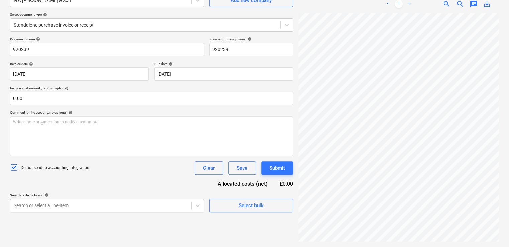
click at [85, 180] on body "Projects Contacts Company Consolidated Invoices Inbox 9+ format_size keyboard_a…" at bounding box center [254, 56] width 509 height 247
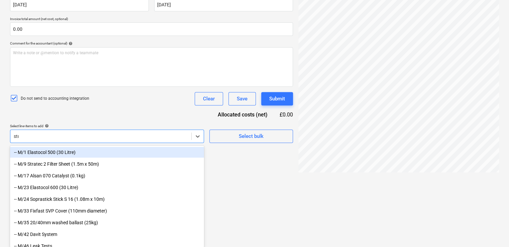
type input "stor"
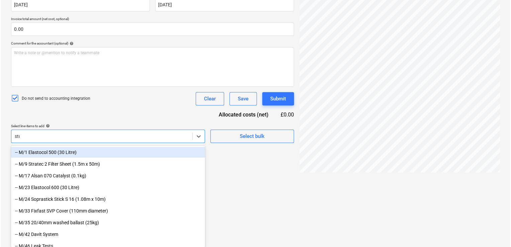
scroll to position [67, 0]
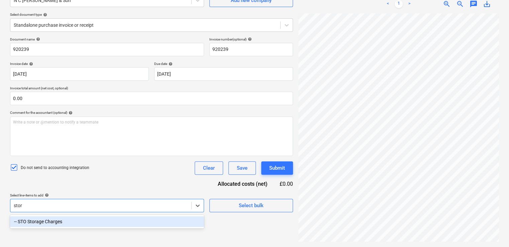
click at [75, 220] on div "-- STO Storage Charges" at bounding box center [107, 221] width 194 height 11
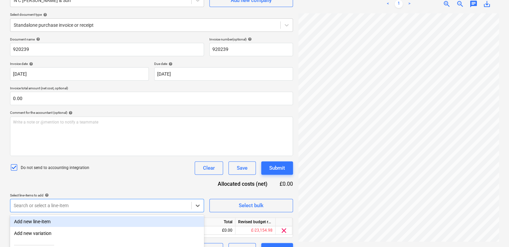
click at [126, 164] on div "Do not send to accounting integration Clear Save Submit" at bounding box center [151, 167] width 283 height 13
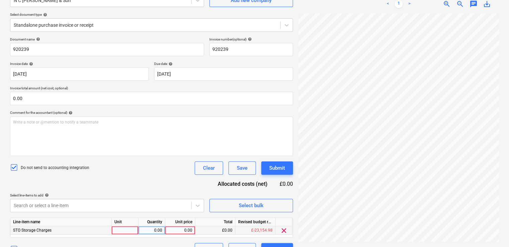
click at [126, 231] on div at bounding box center [125, 230] width 27 height 8
type input "item"
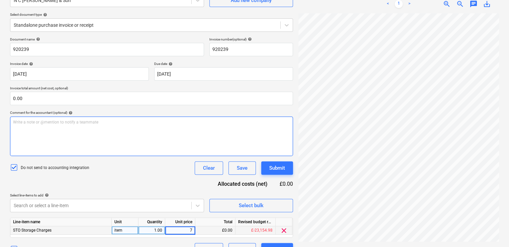
type input "70"
click at [169, 179] on div "Document name help 920239 Invoice number (optional) help 920239 Invoice date he…" at bounding box center [151, 146] width 283 height 219
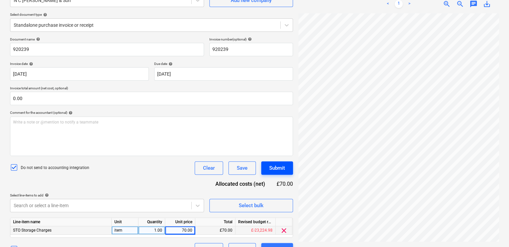
click at [273, 167] on div "Submit" at bounding box center [277, 168] width 16 height 9
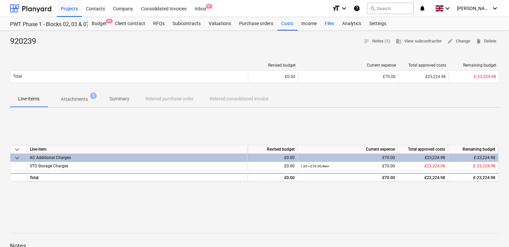
click at [330, 25] on div "Files" at bounding box center [329, 23] width 17 height 13
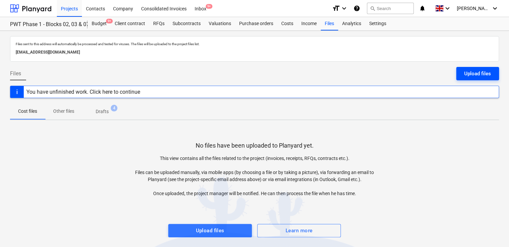
click at [468, 71] on div "Upload files" at bounding box center [477, 73] width 27 height 9
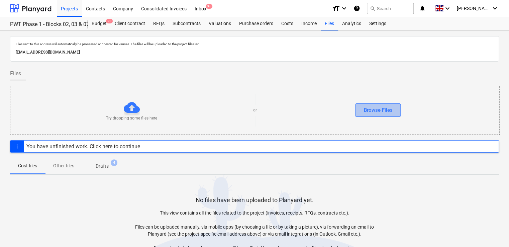
click at [375, 106] on div "Browse Files" at bounding box center [377, 110] width 29 height 9
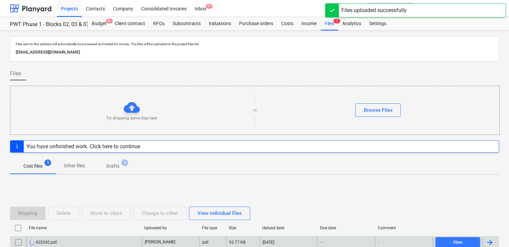
click at [67, 239] on div "920242.pdf" at bounding box center [83, 242] width 115 height 11
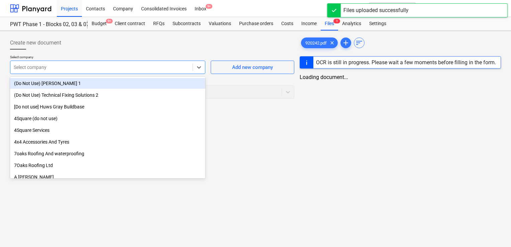
click at [105, 66] on div at bounding box center [102, 67] width 176 height 7
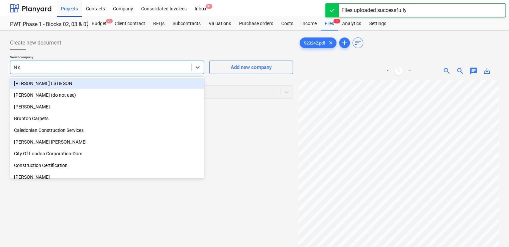
type input "N c C"
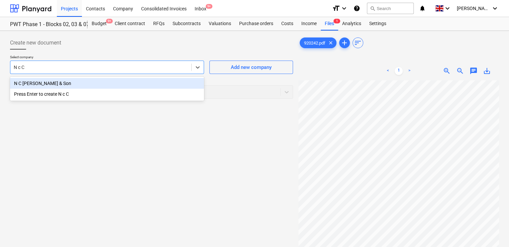
click at [87, 85] on div "N C [PERSON_NAME] & Son" at bounding box center [107, 83] width 194 height 11
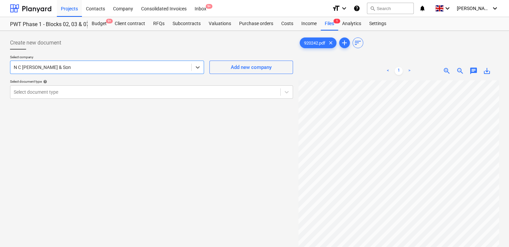
click at [102, 59] on p "Select company" at bounding box center [107, 58] width 194 height 6
click at [93, 88] on div "Select document type" at bounding box center [145, 91] width 270 height 9
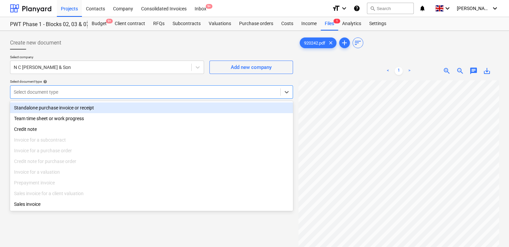
click at [84, 110] on div "Standalone purchase invoice or receipt" at bounding box center [151, 107] width 283 height 11
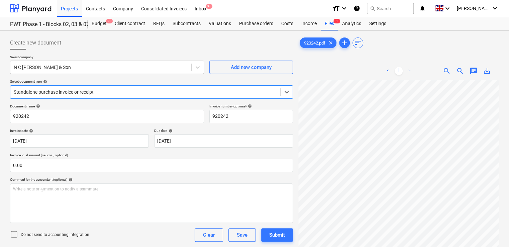
click at [13, 231] on icon at bounding box center [14, 234] width 8 height 8
click at [102, 239] on div "Do not send to accounting integration Clear Save Submit" at bounding box center [151, 234] width 283 height 13
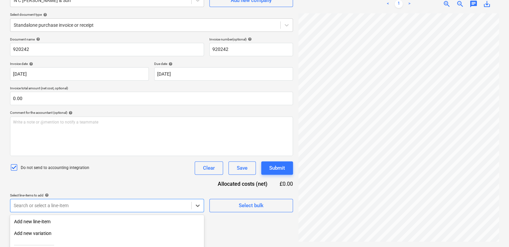
scroll to position [136, 0]
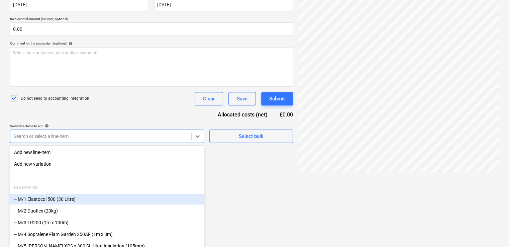
drag, startPoint x: 98, startPoint y: 204, endPoint x: 98, endPoint y: 196, distance: 8.4
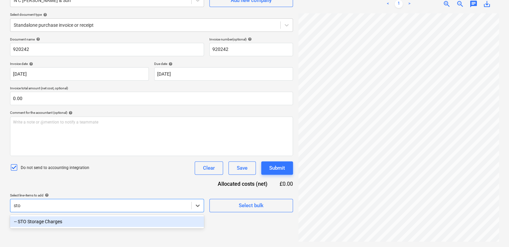
type input "stor"
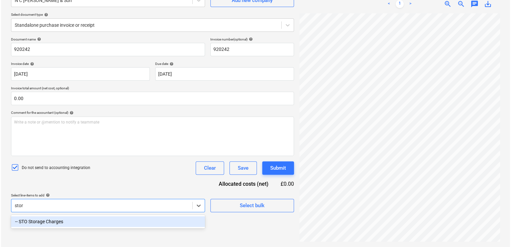
scroll to position [67, 0]
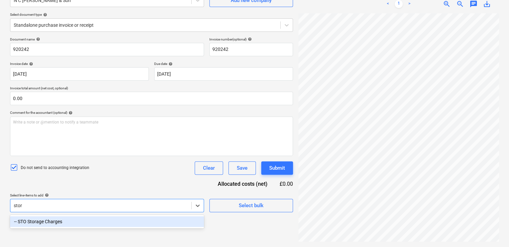
click at [78, 219] on div "-- STO Storage Charges" at bounding box center [107, 221] width 194 height 11
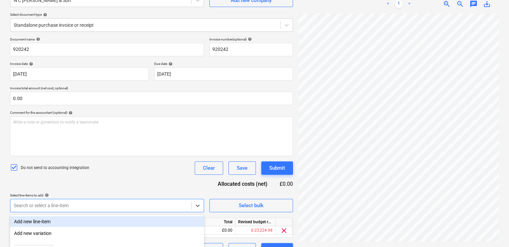
click at [121, 173] on div "Do not send to accounting integration Clear Save Submit" at bounding box center [151, 167] width 283 height 13
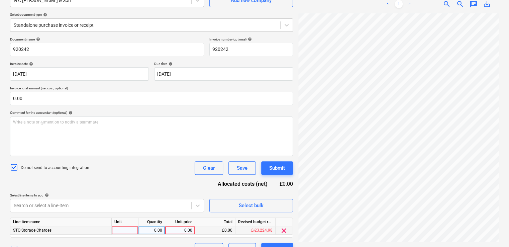
click at [125, 231] on div at bounding box center [125, 230] width 27 height 8
type input "item"
type input "65"
click at [152, 186] on div "Document name help 920242 Invoice number (optional) help 920242 Invoice date he…" at bounding box center [151, 146] width 283 height 219
click at [276, 169] on div "Submit" at bounding box center [277, 168] width 16 height 9
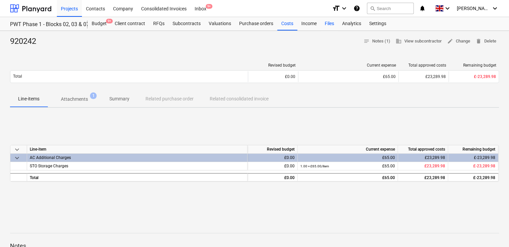
click at [326, 23] on div "Files" at bounding box center [329, 23] width 17 height 13
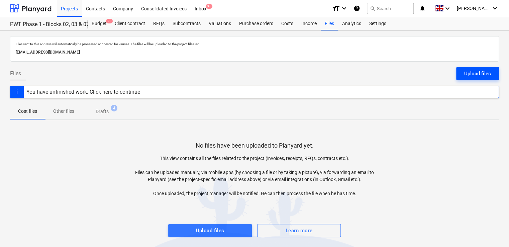
click at [474, 74] on div "Upload files" at bounding box center [477, 73] width 27 height 9
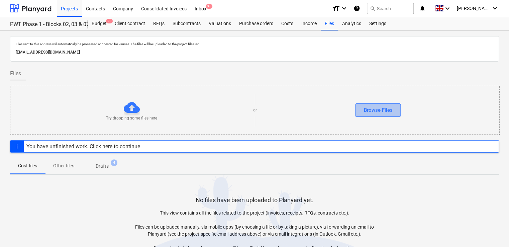
click at [380, 110] on div "Browse Files" at bounding box center [377, 110] width 29 height 9
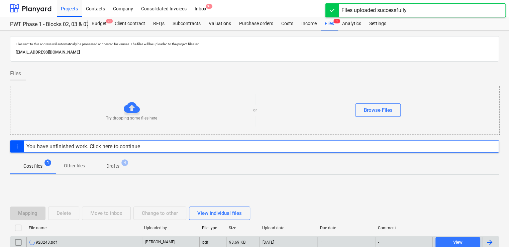
click at [62, 240] on div "920243.pdf" at bounding box center [83, 242] width 115 height 11
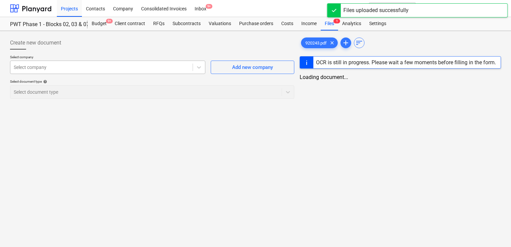
click at [104, 66] on div at bounding box center [102, 67] width 176 height 7
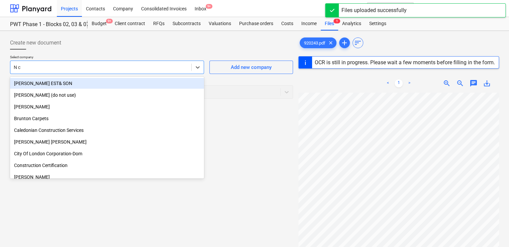
type input "N c C"
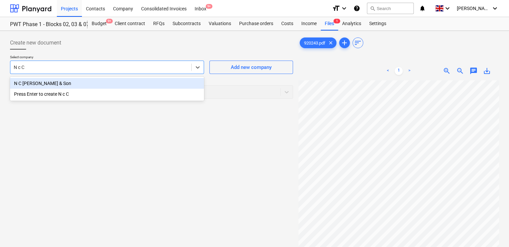
click at [93, 88] on div "N C [PERSON_NAME] & Son" at bounding box center [107, 83] width 194 height 11
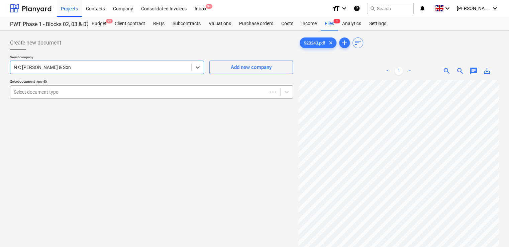
click at [91, 94] on div at bounding box center [139, 92] width 250 height 7
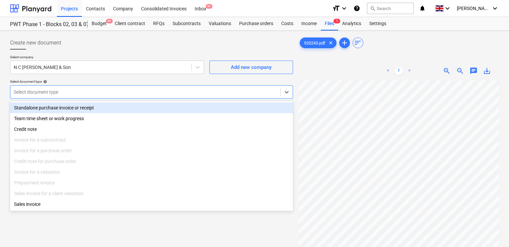
click at [89, 107] on div "Standalone purchase invoice or receipt" at bounding box center [151, 107] width 283 height 11
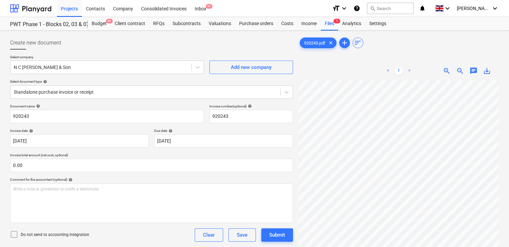
click at [16, 233] on icon at bounding box center [14, 234] width 8 height 8
click at [122, 233] on div "Do not send to accounting integration Clear Save Submit" at bounding box center [151, 234] width 283 height 13
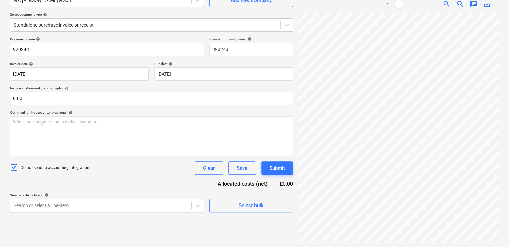
click at [106, 180] on body "Projects Contacts Company Consolidated Invoices Inbox 9+ format_size keyboard_a…" at bounding box center [254, 56] width 509 height 247
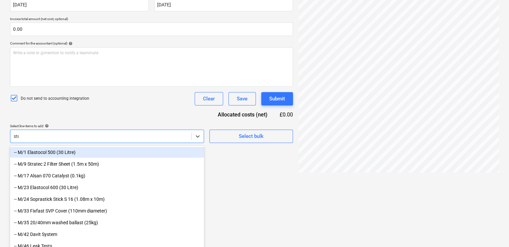
type input "stor"
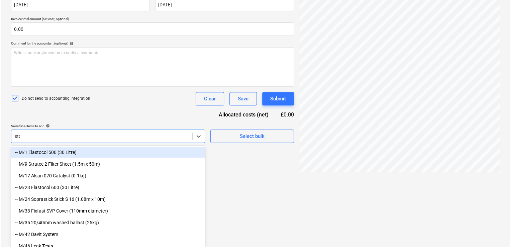
scroll to position [67, 0]
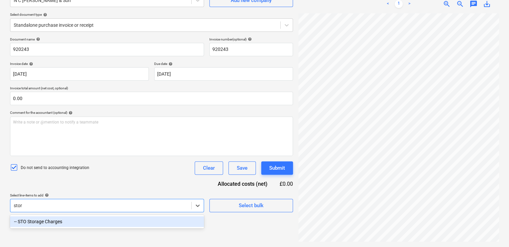
click at [92, 221] on div "-- STO Storage Charges" at bounding box center [107, 221] width 194 height 11
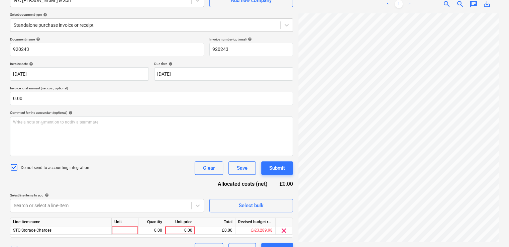
click at [119, 180] on div "Document name help 920243 Invoice number (optional) help 920243 Invoice date he…" at bounding box center [151, 146] width 283 height 219
click at [122, 231] on div at bounding box center [125, 230] width 27 height 8
type input "item"
type input "82.50"
click at [148, 193] on div "Select line-items to add help" at bounding box center [107, 195] width 194 height 4
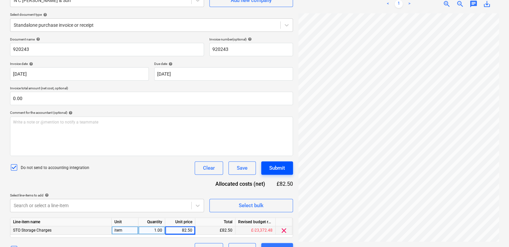
click at [284, 165] on div "Submit" at bounding box center [277, 168] width 16 height 9
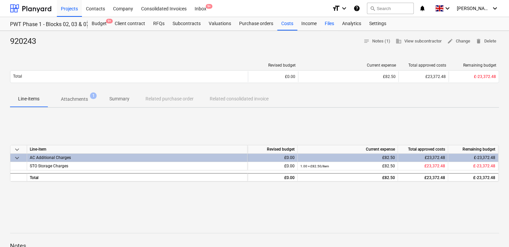
click at [321, 29] on div "Files" at bounding box center [329, 23] width 17 height 13
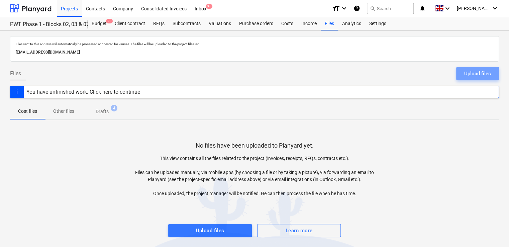
click at [457, 75] on button "Upload files" at bounding box center [477, 73] width 43 height 13
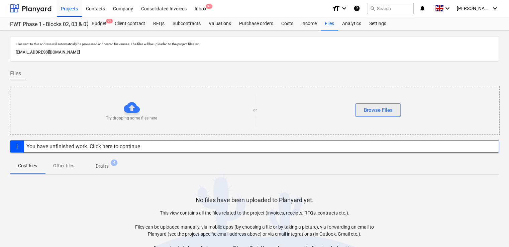
click at [373, 113] on div "Browse Files" at bounding box center [377, 110] width 29 height 9
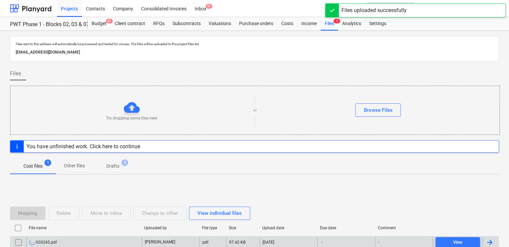
click at [66, 241] on div "920245.pdf" at bounding box center [83, 242] width 115 height 11
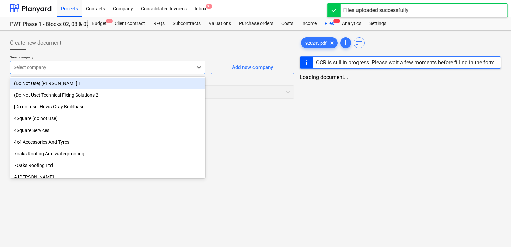
click at [68, 69] on div at bounding box center [102, 67] width 176 height 7
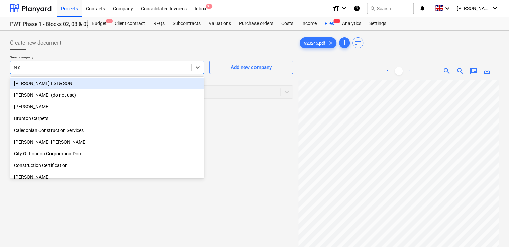
type input "N c C"
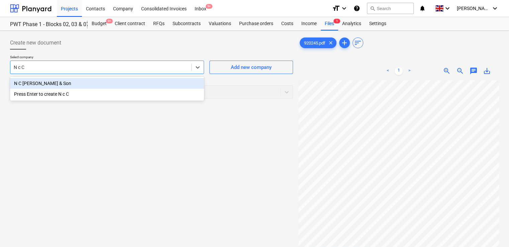
click at [61, 86] on div "N C [PERSON_NAME] & Son" at bounding box center [107, 83] width 194 height 11
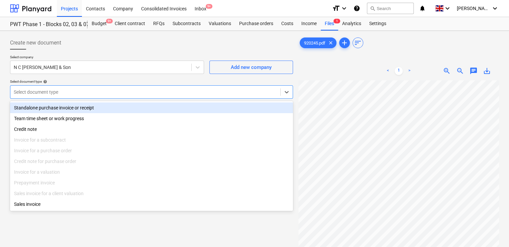
click at [63, 90] on div at bounding box center [145, 92] width 263 height 7
click at [59, 104] on div "Standalone purchase invoice or receipt" at bounding box center [151, 107] width 283 height 11
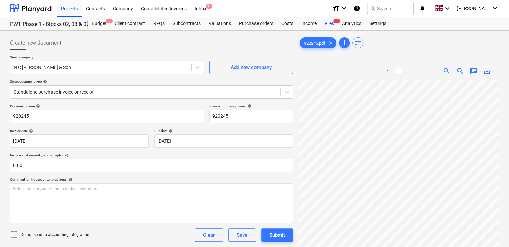
click at [16, 233] on icon at bounding box center [14, 234] width 8 height 8
click at [119, 233] on div "Do not send to accounting integration Clear Save Submit" at bounding box center [151, 234] width 283 height 13
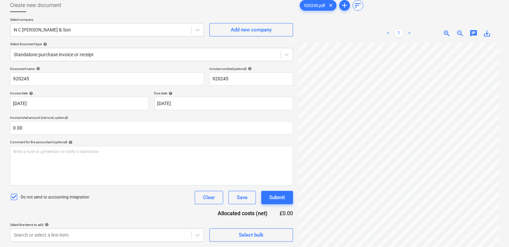
scroll to position [67, 0]
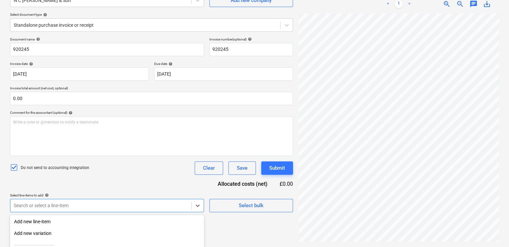
click at [97, 180] on body "Projects Contacts Company Consolidated Invoices Inbox 9+ format_size keyboard_a…" at bounding box center [254, 56] width 509 height 247
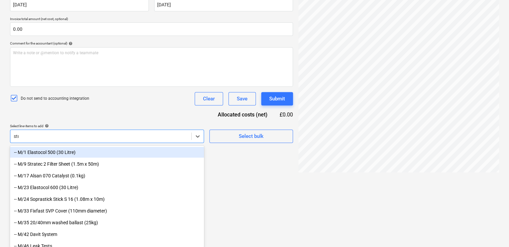
type input "stor"
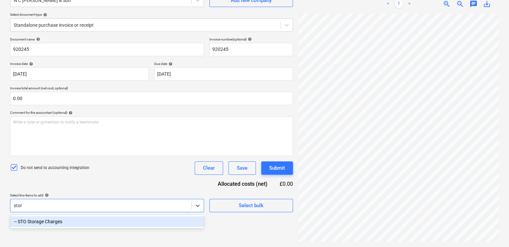
click at [80, 221] on div "-- STO Storage Charges" at bounding box center [107, 221] width 194 height 11
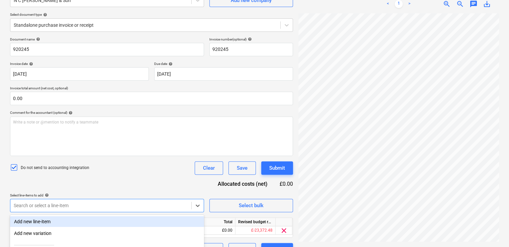
click at [115, 180] on div "Document name help 920245 Invoice number (optional) help 920245 Invoice date he…" at bounding box center [151, 146] width 283 height 219
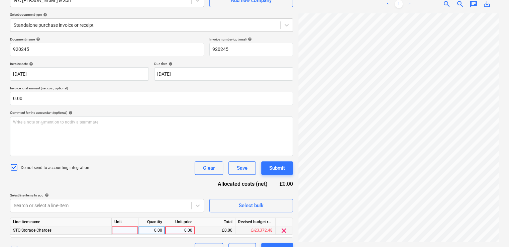
click at [123, 233] on div at bounding box center [125, 230] width 27 height 8
type input "[PERSON_NAME]"
type input "12.50"
click at [181, 181] on div "Document name help 920245 Invoice number (optional) help 920245 Invoice date he…" at bounding box center [151, 146] width 283 height 219
click at [280, 165] on div "Submit" at bounding box center [277, 168] width 16 height 9
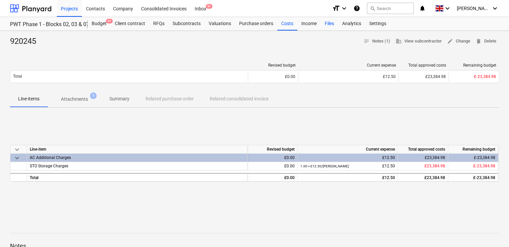
click at [329, 22] on div "Files" at bounding box center [329, 23] width 17 height 13
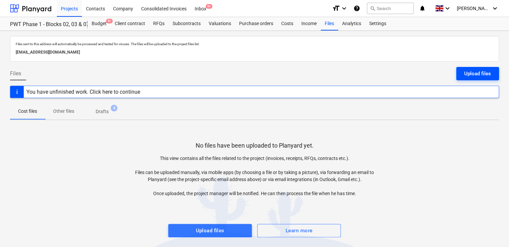
click at [475, 75] on div "Upload files" at bounding box center [477, 73] width 27 height 9
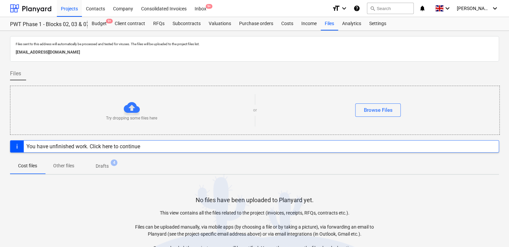
click at [379, 102] on div "Try dropping some files here or Browse Files" at bounding box center [254, 110] width 489 height 38
click at [379, 106] on div "Browse Files" at bounding box center [377, 110] width 29 height 9
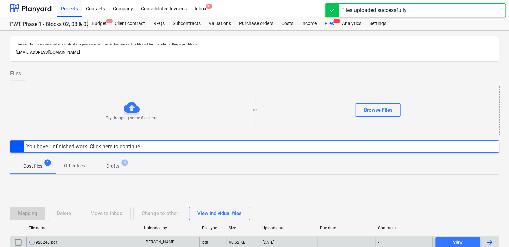
click at [72, 239] on div "920246.pdf" at bounding box center [83, 242] width 115 height 11
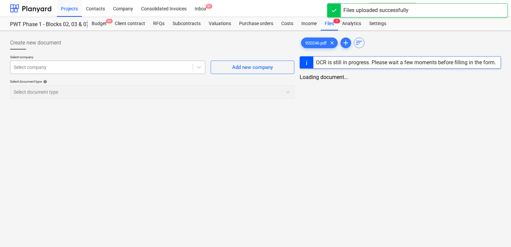
click at [82, 67] on div at bounding box center [102, 67] width 176 height 7
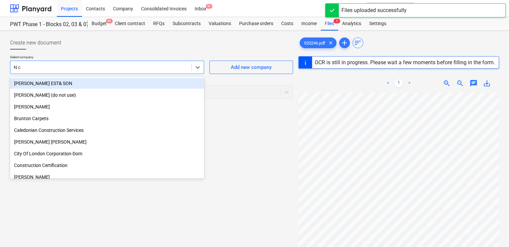
type input "N c C"
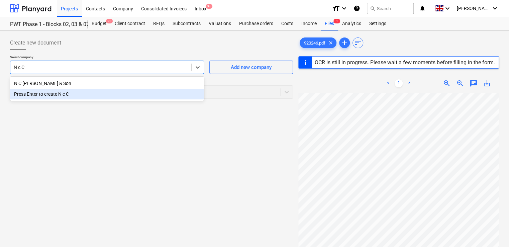
click at [57, 91] on div "Press Enter to create N c C" at bounding box center [107, 94] width 194 height 11
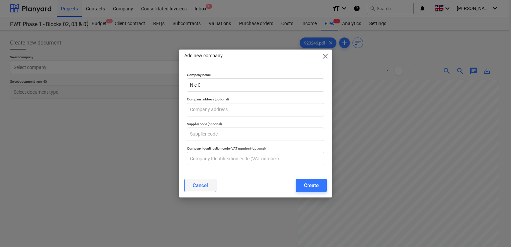
click at [213, 186] on button "Cancel" at bounding box center [200, 185] width 32 height 13
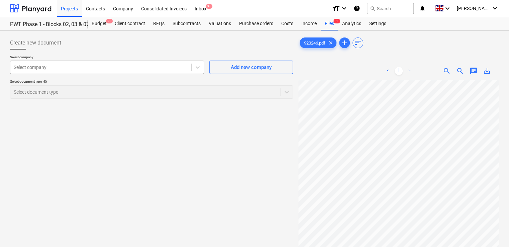
click at [57, 69] on div at bounding box center [101, 67] width 174 height 7
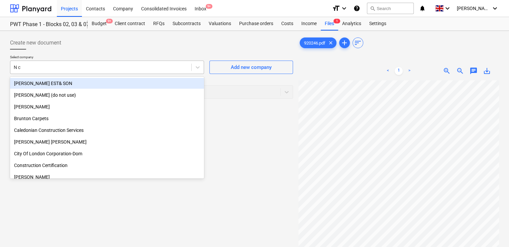
type input "N c C"
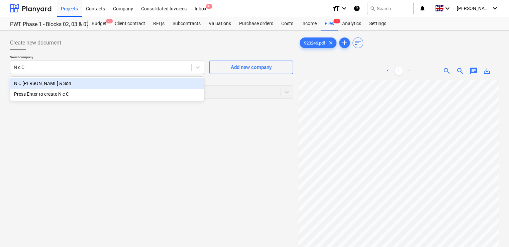
click at [50, 83] on div "N C [PERSON_NAME] & Son" at bounding box center [107, 83] width 194 height 11
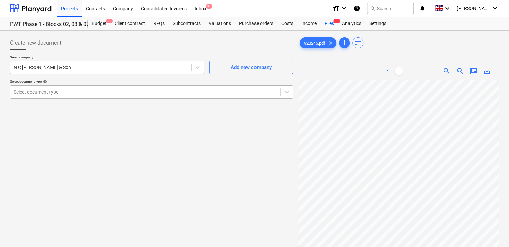
click at [50, 95] on div "Select document type" at bounding box center [145, 91] width 270 height 9
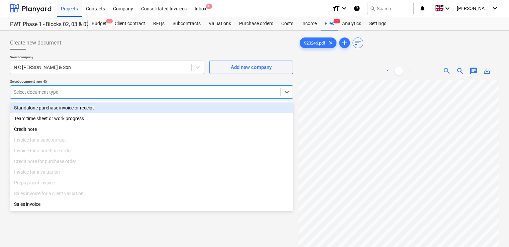
click at [51, 105] on div "Standalone purchase invoice or receipt" at bounding box center [151, 107] width 283 height 11
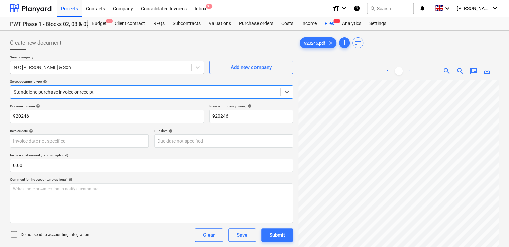
click at [13, 233] on icon at bounding box center [14, 234] width 8 height 8
click at [115, 241] on div "Do not send to accounting integration Clear Save Submit" at bounding box center [151, 234] width 283 height 13
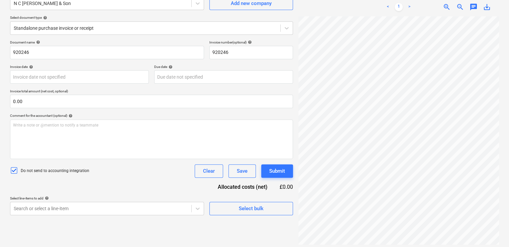
scroll to position [67, 0]
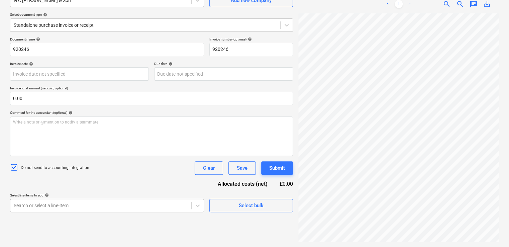
click at [63, 180] on body "Projects Contacts Company Consolidated Invoices Inbox 9+ format_size keyboard_a…" at bounding box center [254, 56] width 509 height 247
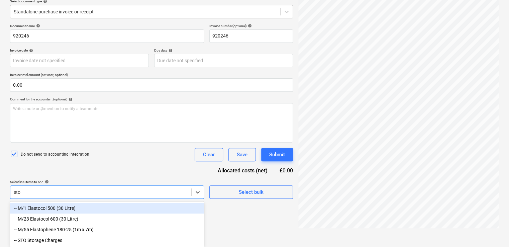
type input "stor"
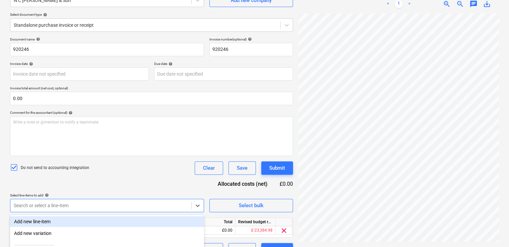
click at [69, 204] on div at bounding box center [101, 205] width 174 height 7
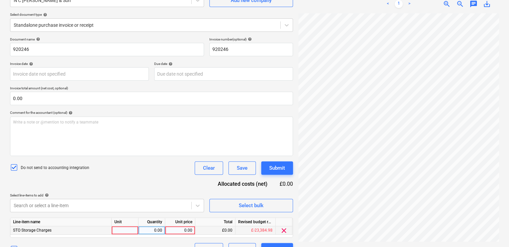
click at [125, 229] on div at bounding box center [125, 230] width 27 height 8
click at [125, 229] on input at bounding box center [125, 230] width 26 height 8
type input "item"
type input "35"
click at [158, 180] on div "Document name help 920246 Invoice number (optional) help 920246 Invoice date he…" at bounding box center [151, 146] width 283 height 219
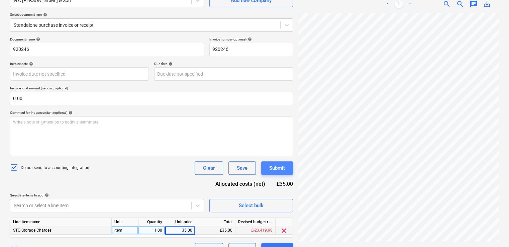
click at [274, 169] on div "Submit" at bounding box center [277, 168] width 16 height 9
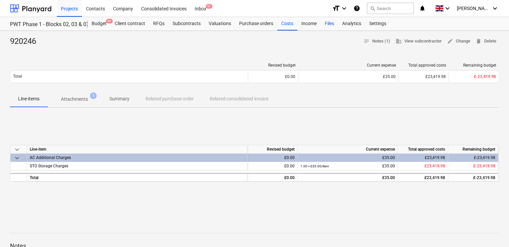
click at [332, 26] on div "Files" at bounding box center [329, 23] width 17 height 13
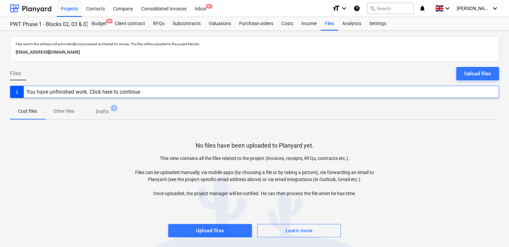
click at [104, 114] on p "Drafts" at bounding box center [102, 111] width 13 height 7
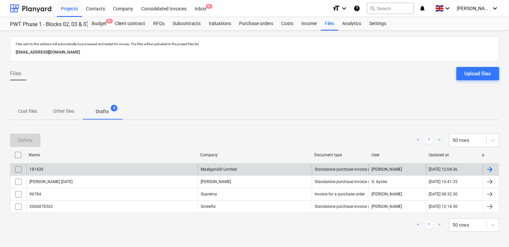
click at [16, 166] on input "checkbox" at bounding box center [18, 169] width 11 height 11
click at [27, 138] on div "Delete" at bounding box center [25, 140] width 14 height 9
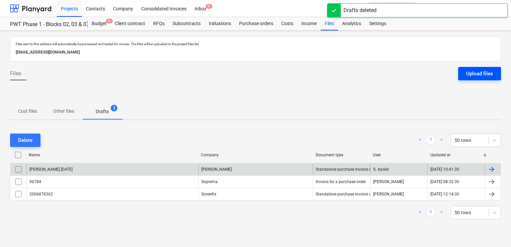
click at [474, 74] on div "Upload files" at bounding box center [479, 73] width 27 height 9
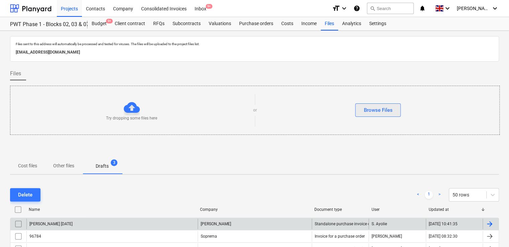
click at [384, 109] on div "Browse Files" at bounding box center [377, 110] width 29 height 9
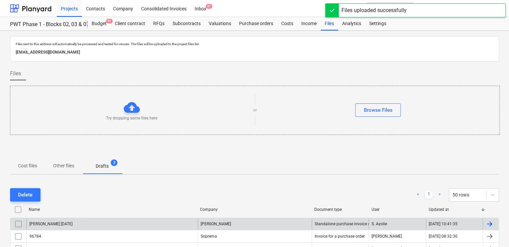
click at [24, 160] on span "Cost files" at bounding box center [27, 165] width 35 height 11
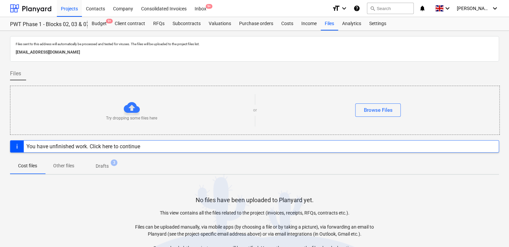
click at [112, 161] on span "3" at bounding box center [114, 162] width 7 height 7
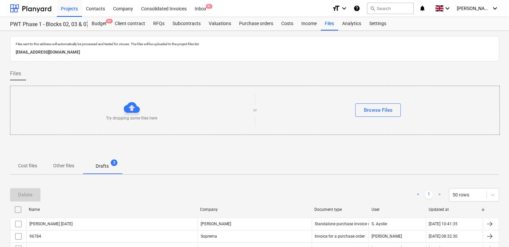
drag, startPoint x: 507, startPoint y: 138, endPoint x: 507, endPoint y: 172, distance: 33.4
click at [507, 172] on div "Files sent to this address will automatically be processed and tested for virus…" at bounding box center [254, 161] width 509 height 261
drag, startPoint x: 507, startPoint y: 172, endPoint x: 508, endPoint y: 207, distance: 35.1
click at [508, 207] on div "Files sent to this address will automatically be processed and tested for virus…" at bounding box center [254, 161] width 509 height 261
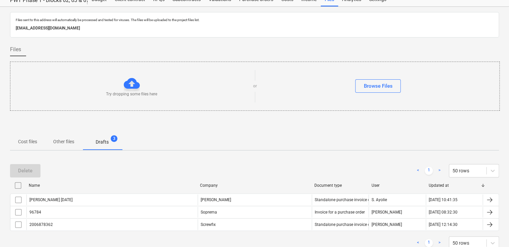
scroll to position [25, 0]
click at [67, 140] on p "Other files" at bounding box center [63, 140] width 21 height 7
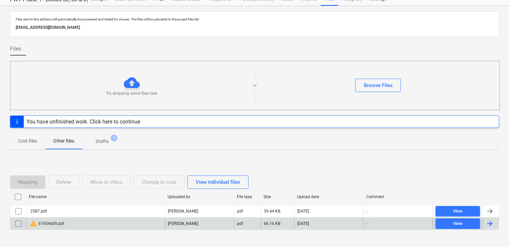
click at [48, 223] on div "warning 61954609.pdf" at bounding box center [46, 223] width 35 height 8
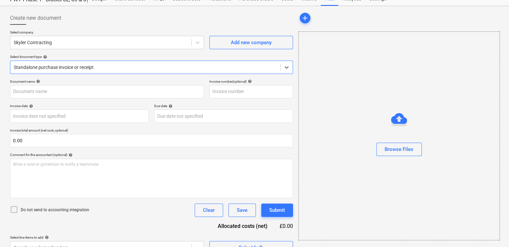
type input "61954609"
type input "[DATE]"
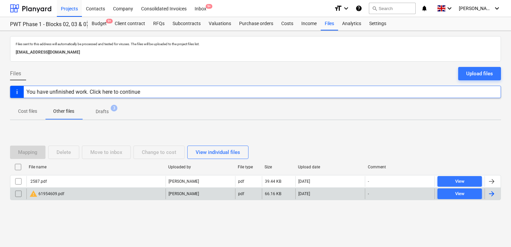
click at [21, 191] on input "checkbox" at bounding box center [18, 193] width 11 height 11
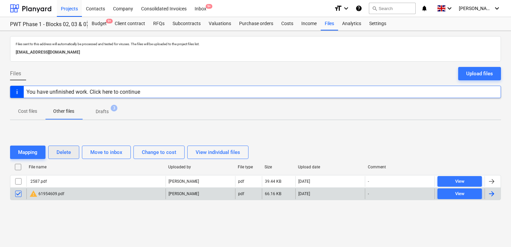
click at [59, 154] on div "Delete" at bounding box center [64, 152] width 14 height 9
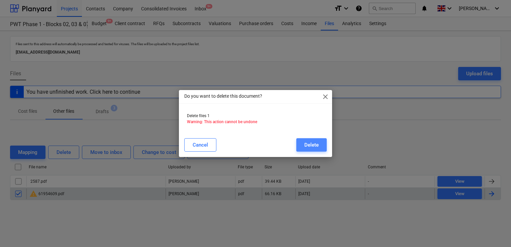
click at [317, 146] on div "Delete" at bounding box center [311, 144] width 14 height 9
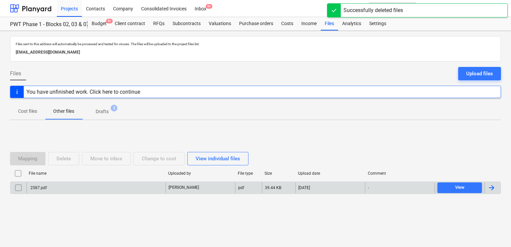
click at [44, 185] on div "2587.pdf" at bounding box center [37, 187] width 17 height 5
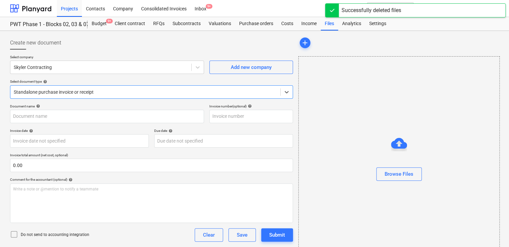
type input "2587.pdf"
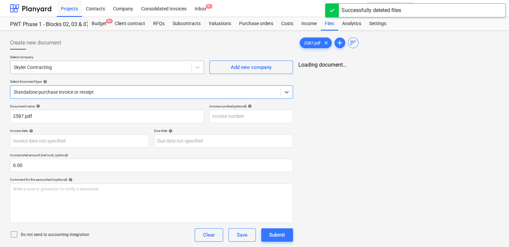
click at [147, 68] on div at bounding box center [101, 67] width 174 height 7
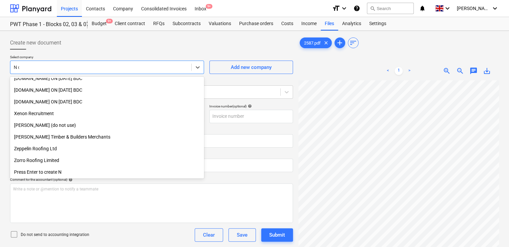
scroll to position [145, 0]
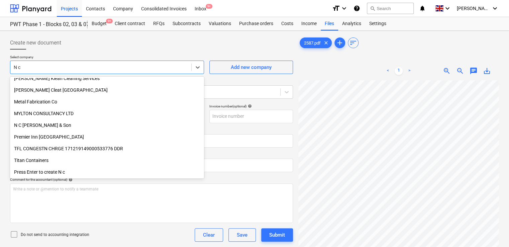
type input "N c C"
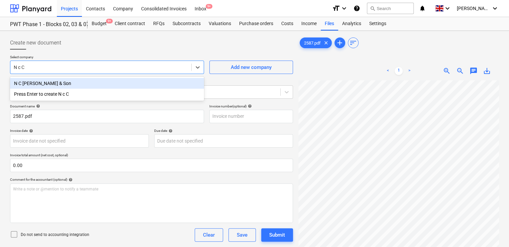
click at [74, 88] on div "N C [PERSON_NAME] & Son" at bounding box center [107, 83] width 194 height 11
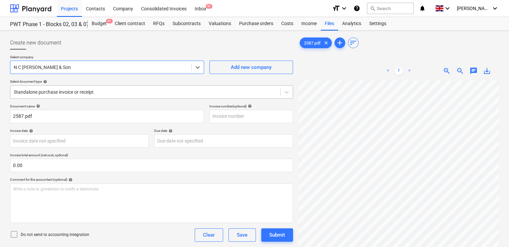
click at [60, 91] on div at bounding box center [145, 92] width 263 height 7
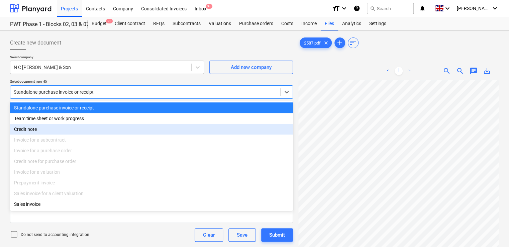
click at [45, 125] on div "Credit note" at bounding box center [151, 129] width 283 height 11
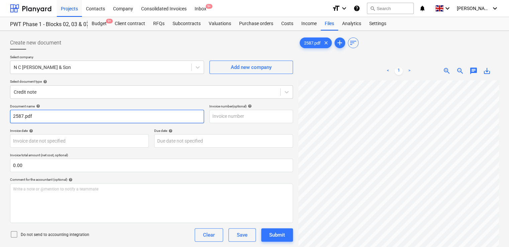
click at [42, 115] on input "2587.pdf" at bounding box center [107, 116] width 194 height 13
type input "2587"
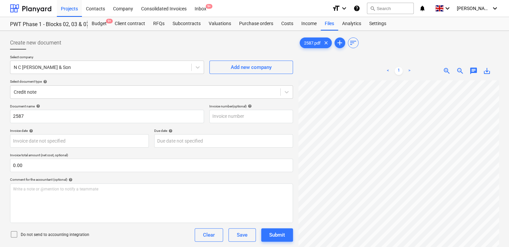
click at [15, 233] on icon at bounding box center [14, 234] width 8 height 8
click at [114, 238] on div "Do not send to accounting integration Clear Save Submit" at bounding box center [151, 234] width 283 height 13
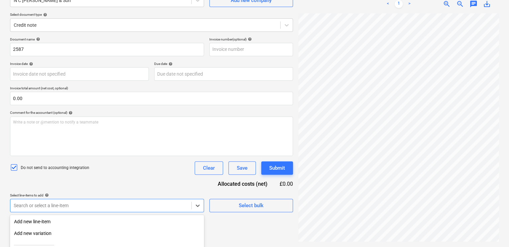
scroll to position [136, 0]
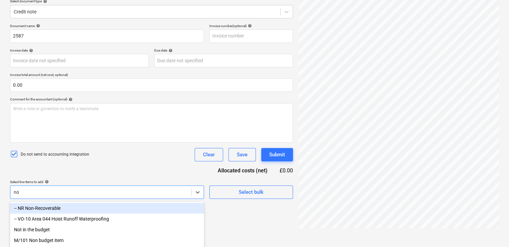
scroll to position [67, 0]
type input "n"
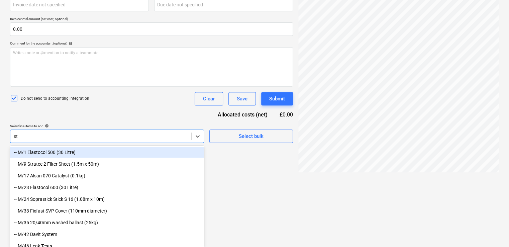
type input "sto"
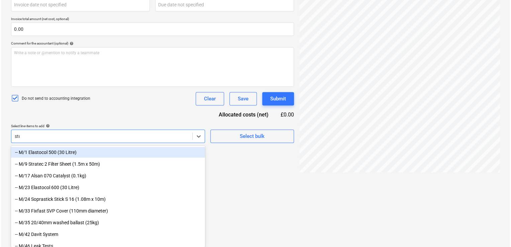
scroll to position [81, 0]
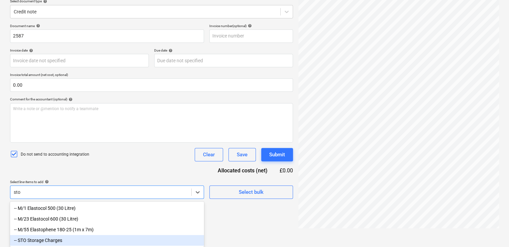
click at [55, 242] on div "-- STO Storage Charges" at bounding box center [107, 240] width 194 height 11
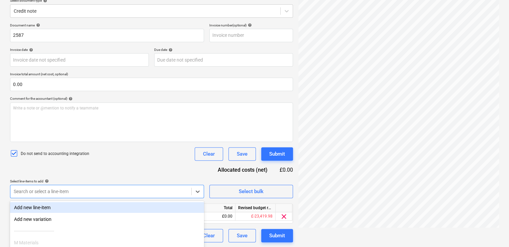
click at [119, 173] on div "Document name help 2587 Invoice number (optional) help Invoice date help Press …" at bounding box center [151, 132] width 283 height 219
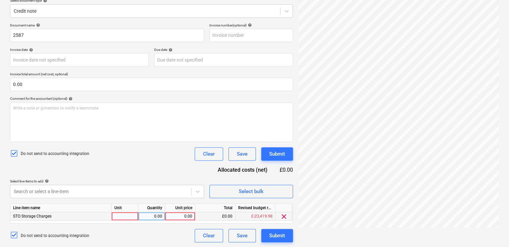
click at [128, 214] on div at bounding box center [125, 216] width 27 height 8
type input "item"
click at [188, 214] on div "0.00" at bounding box center [180, 216] width 24 height 8
type input "-1"
click at [209, 218] on div "£0.00" at bounding box center [215, 216] width 40 height 8
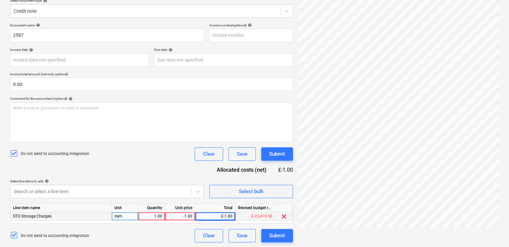
click at [152, 218] on div "1.00" at bounding box center [151, 216] width 21 height 8
type input "-1"
click at [176, 215] on div "-1.00" at bounding box center [180, 216] width 24 height 8
type input "10"
click at [166, 176] on div "Document name help 2587 Invoice number (optional) help Invoice date help Press …" at bounding box center [151, 132] width 283 height 219
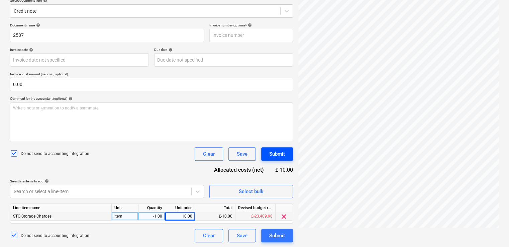
click at [273, 150] on div "Submit" at bounding box center [277, 153] width 16 height 9
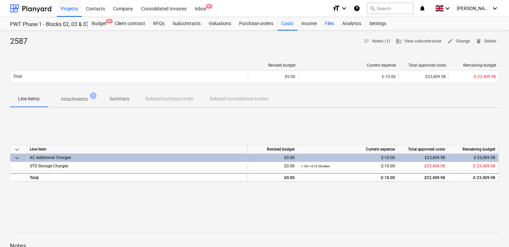
click at [331, 22] on div "Files" at bounding box center [329, 23] width 17 height 13
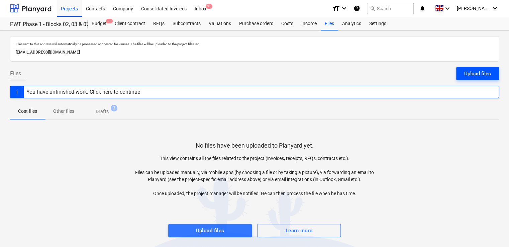
click at [467, 73] on div "Upload files" at bounding box center [477, 73] width 27 height 9
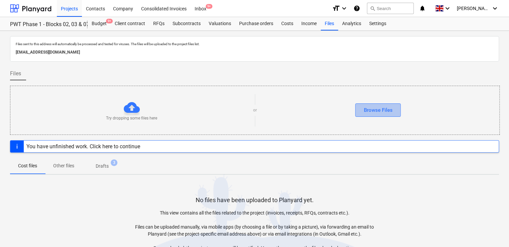
click at [378, 107] on div "Browse Files" at bounding box center [377, 110] width 29 height 9
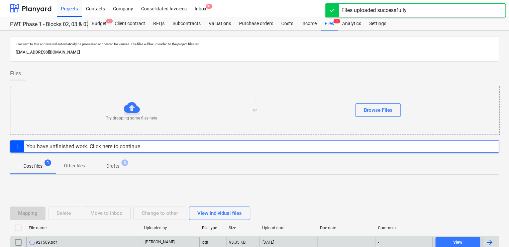
click at [71, 241] on div "921509.pdf" at bounding box center [83, 242] width 115 height 11
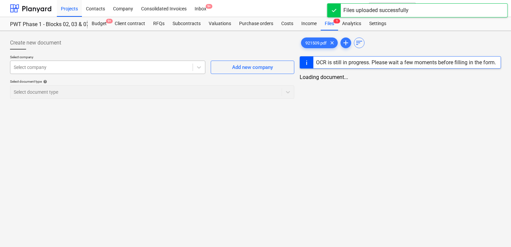
click at [156, 69] on div at bounding box center [102, 67] width 176 height 7
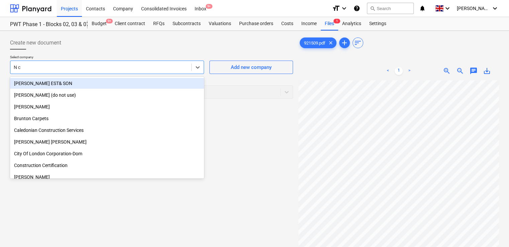
type input "N c C"
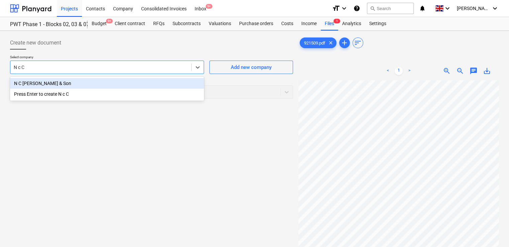
click at [97, 80] on div "N C [PERSON_NAME] & Son" at bounding box center [107, 83] width 194 height 11
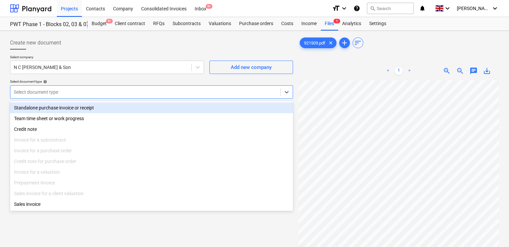
click at [62, 89] on div at bounding box center [145, 92] width 263 height 7
click at [60, 105] on div "Standalone purchase invoice or receipt" at bounding box center [151, 107] width 283 height 11
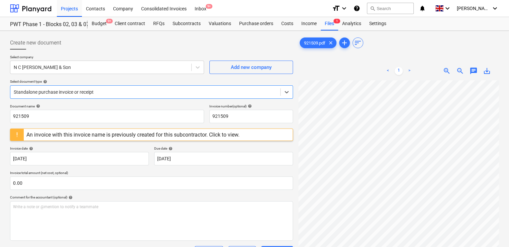
click at [222, 139] on div "An invoice with this invoice name is previously created for this subcontractor.…" at bounding box center [133, 135] width 218 height 12
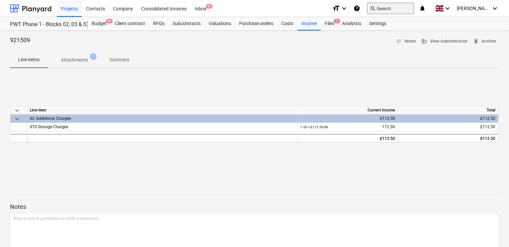
click at [401, 10] on button "search Search" at bounding box center [390, 8] width 47 height 11
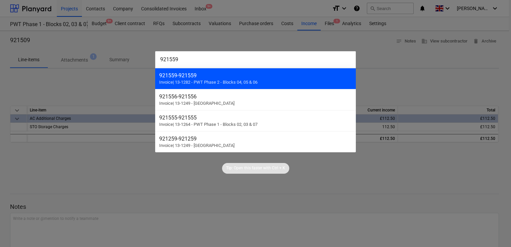
type input "921559"
click at [264, 77] on div "921559 - 921559" at bounding box center [255, 75] width 193 height 6
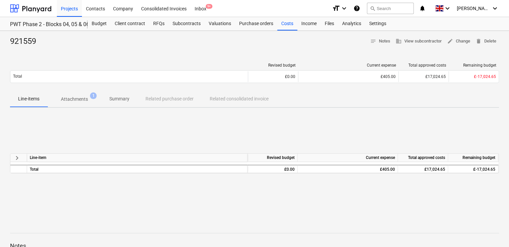
click at [77, 96] on p "Attachments" at bounding box center [74, 99] width 27 height 7
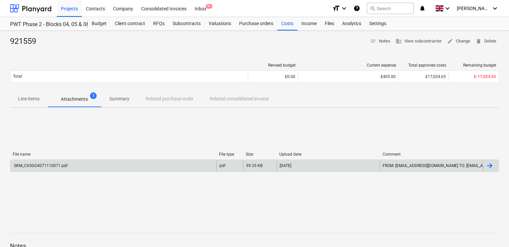
click at [35, 166] on div "SKM_C650i24071110071.pdf" at bounding box center [40, 165] width 55 height 5
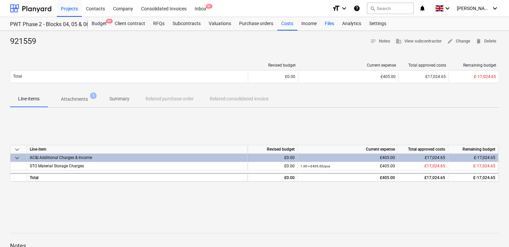
click at [334, 23] on div "Files" at bounding box center [329, 23] width 17 height 13
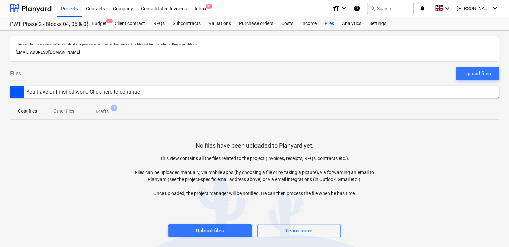
click at [99, 110] on p "Drafts" at bounding box center [102, 111] width 13 height 7
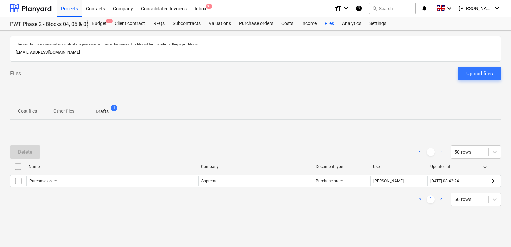
click at [29, 112] on p "Cost files" at bounding box center [27, 111] width 19 height 7
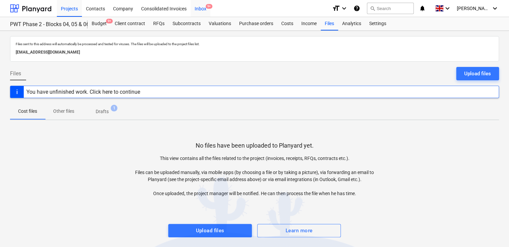
click at [195, 12] on div "Inbox 9+" at bounding box center [201, 8] width 20 height 17
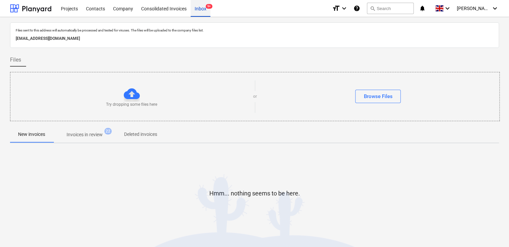
click at [195, 12] on div "Inbox 9+" at bounding box center [201, 8] width 20 height 17
click at [86, 134] on p "Invoices in review" at bounding box center [85, 134] width 36 height 7
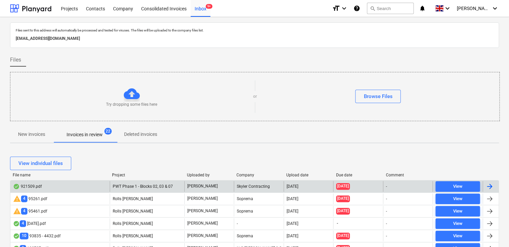
click at [82, 186] on div "921509.pdf" at bounding box center [59, 186] width 99 height 11
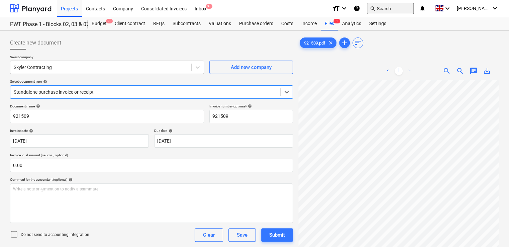
click at [397, 10] on button "search Search" at bounding box center [390, 8] width 47 height 11
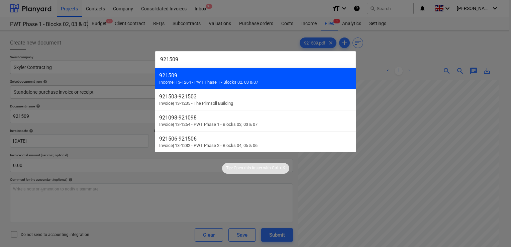
type input "921509"
click at [233, 76] on div "921509" at bounding box center [255, 75] width 193 height 6
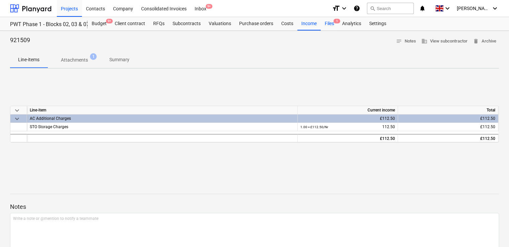
click at [329, 21] on div "Files 1" at bounding box center [329, 23] width 17 height 13
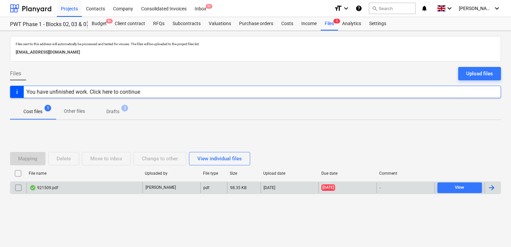
click at [17, 186] on input "checkbox" at bounding box center [18, 187] width 11 height 11
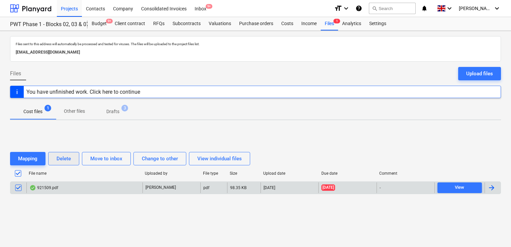
click at [54, 161] on button "Delete" at bounding box center [63, 158] width 31 height 13
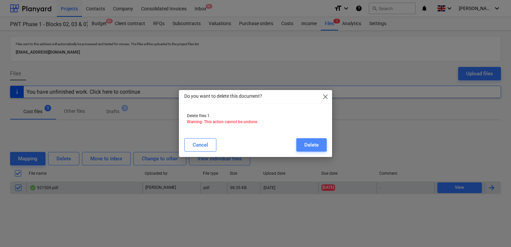
click at [306, 142] on div "Delete" at bounding box center [311, 144] width 14 height 9
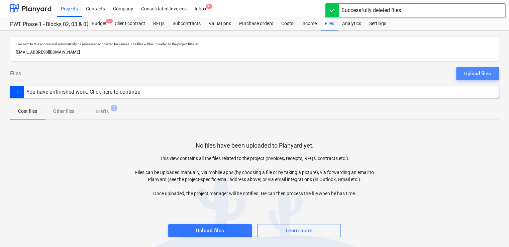
click at [471, 69] on div "Upload files" at bounding box center [477, 73] width 27 height 9
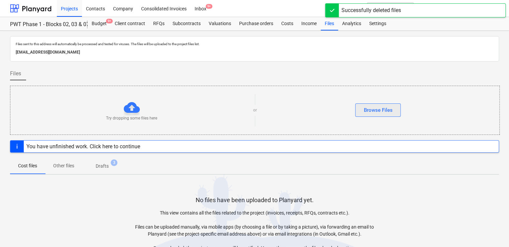
click at [382, 106] on div "Browse Files" at bounding box center [377, 110] width 29 height 9
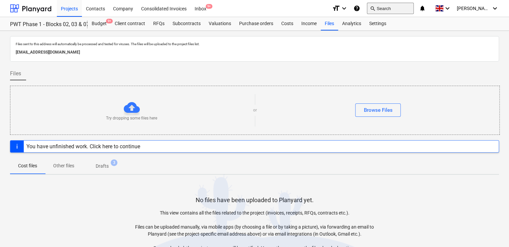
click at [394, 8] on button "search Search" at bounding box center [390, 8] width 47 height 11
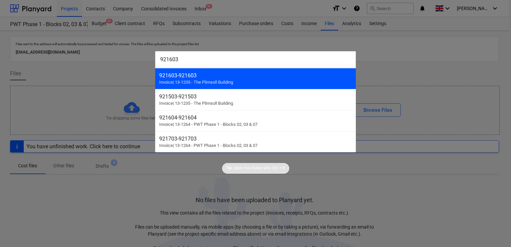
type input "921603"
click at [212, 74] on div "921603 - 921603" at bounding box center [255, 75] width 193 height 6
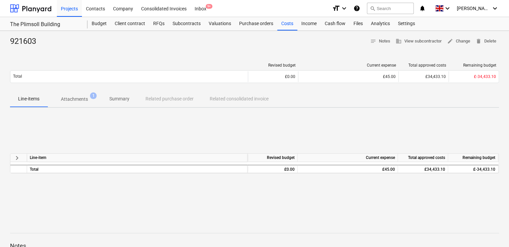
click at [78, 98] on p "Attachments" at bounding box center [74, 99] width 27 height 7
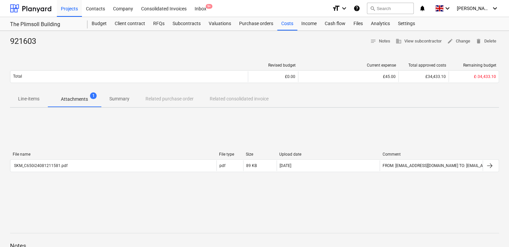
click at [43, 172] on div "File name File type Size Upload date Comment SKM_C650i24081211581.pdf pdf 89 KB…" at bounding box center [254, 163] width 489 height 23
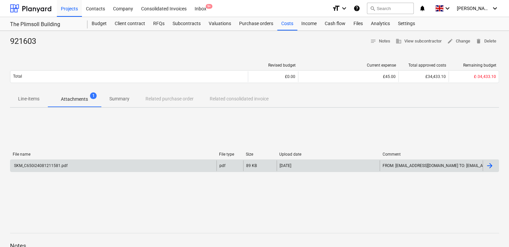
click at [47, 166] on div "SKM_C650i24081211581.pdf" at bounding box center [40, 165] width 55 height 5
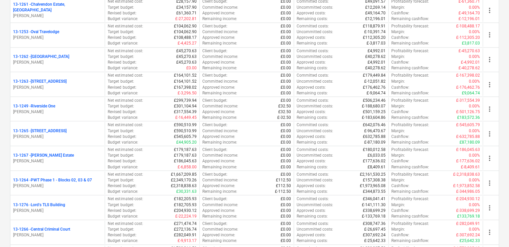
scroll to position [555, 0]
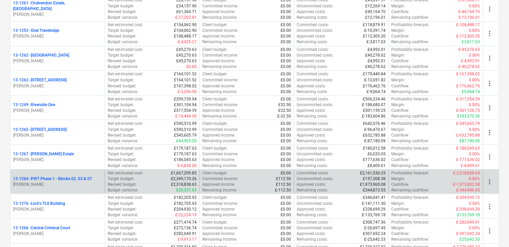
click at [90, 181] on p "[PERSON_NAME]" at bounding box center [57, 184] width 89 height 6
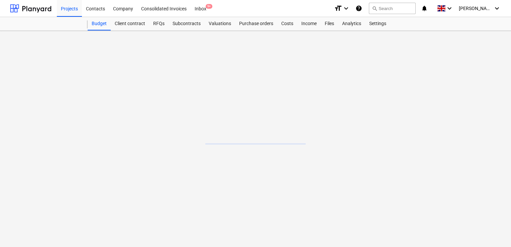
click at [90, 181] on main at bounding box center [255, 139] width 511 height 216
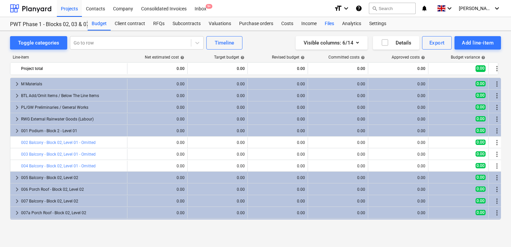
click at [327, 23] on div "Files" at bounding box center [329, 23] width 17 height 13
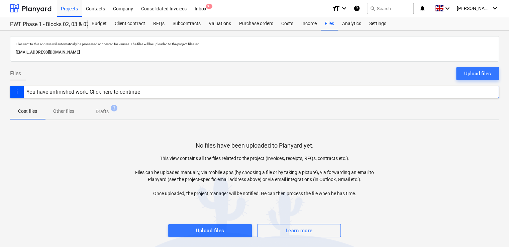
click at [103, 115] on span "Drafts 3" at bounding box center [102, 111] width 40 height 12
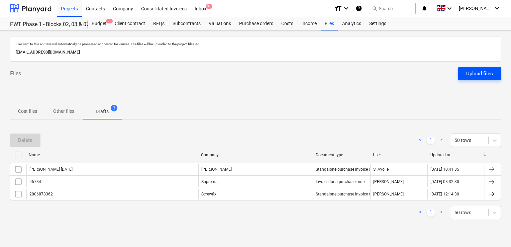
click at [467, 71] on div "Upload files" at bounding box center [479, 73] width 27 height 9
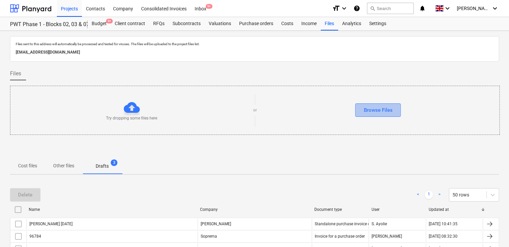
click at [384, 109] on div "Browse Files" at bounding box center [377, 110] width 29 height 9
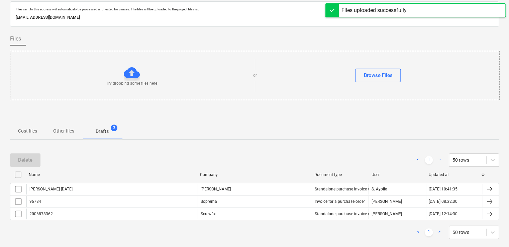
scroll to position [36, 0]
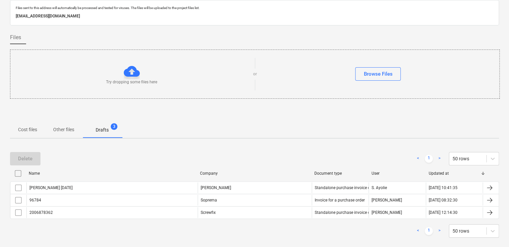
click at [65, 131] on p "Other files" at bounding box center [63, 129] width 21 height 7
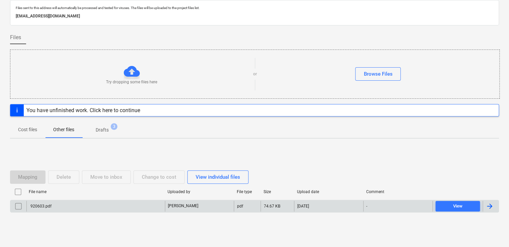
click at [62, 201] on div "920603.pdf" at bounding box center [95, 206] width 138 height 11
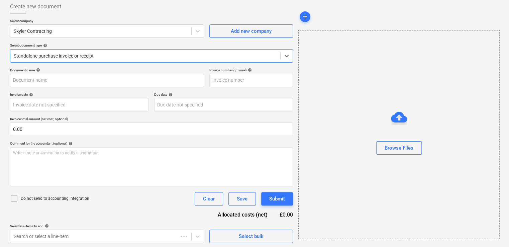
type input "920603"
type input "15 Nov 2023"
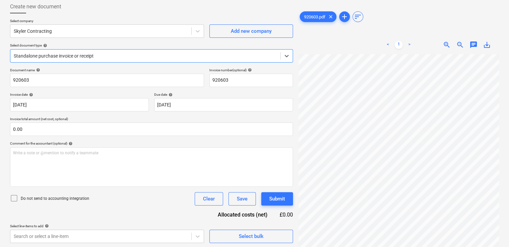
click at [15, 196] on icon at bounding box center [14, 198] width 8 height 8
click at [117, 207] on div "Document name help 920603 Invoice number (optional) help 920603 Invoice date he…" at bounding box center [151, 155] width 283 height 175
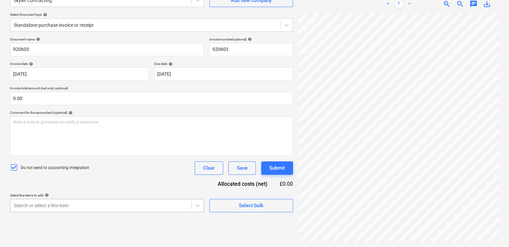
click at [105, 180] on body "Projects Contacts Company Consolidated Invoices Inbox 9+ format_size keyboard_a…" at bounding box center [254, 56] width 509 height 247
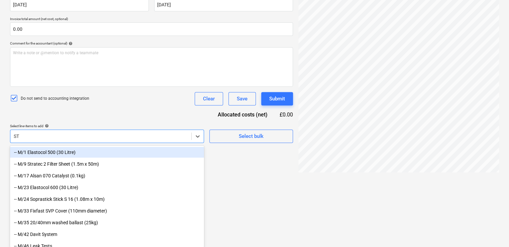
type input "STO"
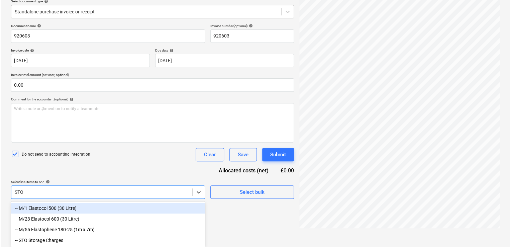
scroll to position [81, 0]
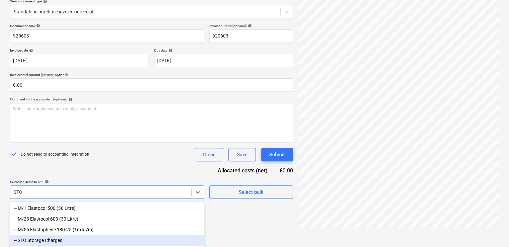
click at [63, 241] on div "-- STO Storage Charges" at bounding box center [107, 240] width 194 height 11
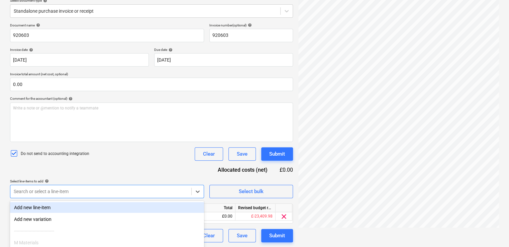
click at [126, 150] on div "Do not send to accounting integration Clear Save Submit" at bounding box center [151, 153] width 283 height 13
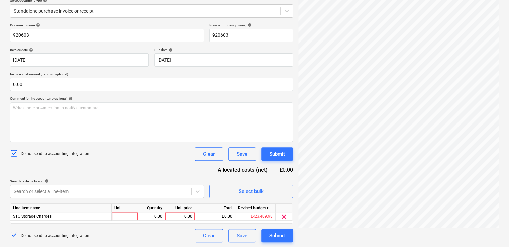
click at [127, 220] on div "Line-item name Unit Quantity Unit price Total Revised budget remaining STO Stor…" at bounding box center [151, 213] width 283 height 20
click at [129, 215] on div at bounding box center [125, 216] width 27 height 8
type input "ITEM"
type input "482.50"
click at [145, 155] on div "Do not send to accounting integration Clear Save Submit" at bounding box center [151, 153] width 283 height 13
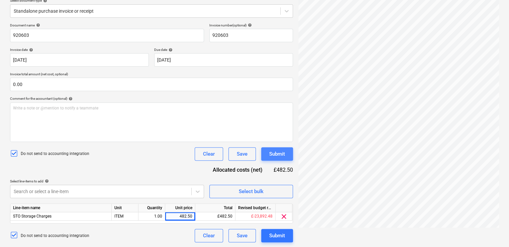
click at [278, 148] on button "Submit" at bounding box center [277, 153] width 32 height 13
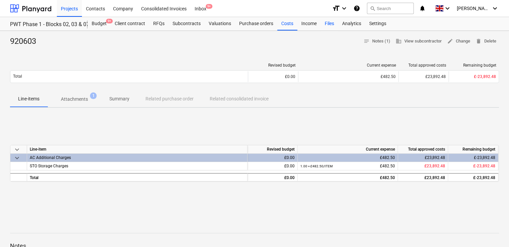
click at [326, 22] on div "Files" at bounding box center [329, 23] width 17 height 13
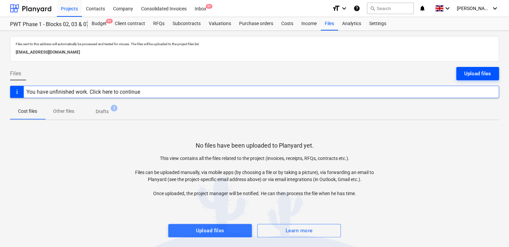
click at [464, 72] on button "Upload files" at bounding box center [477, 73] width 43 height 13
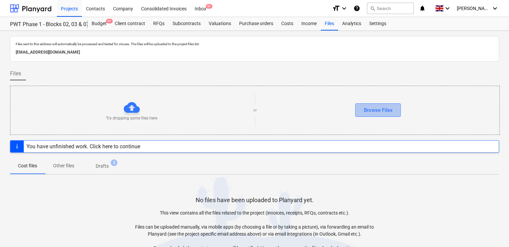
click at [393, 107] on button "Browse Files" at bounding box center [377, 109] width 45 height 13
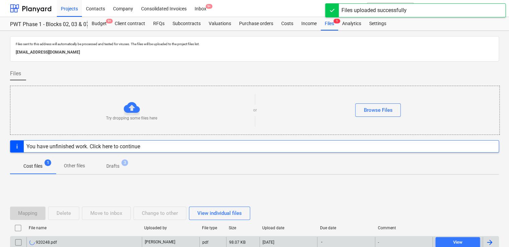
click at [48, 243] on div "920248.pdf" at bounding box center [42, 241] width 27 height 5
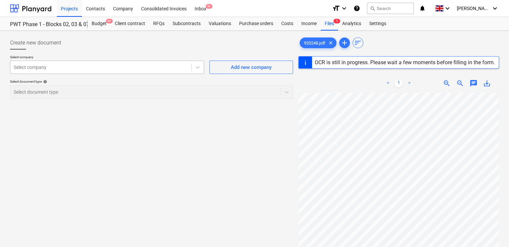
click at [73, 69] on div at bounding box center [101, 67] width 174 height 7
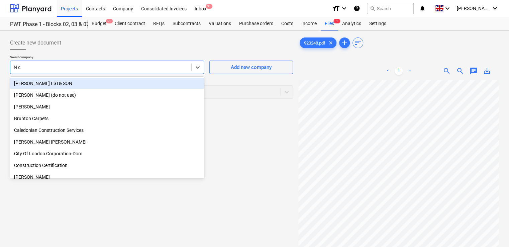
type input "N c C"
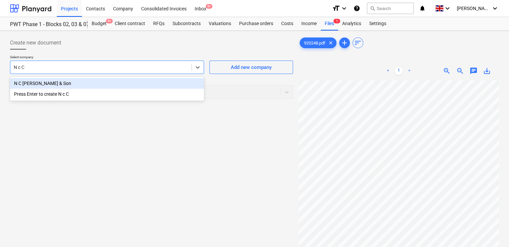
click at [66, 85] on div "N C [PERSON_NAME] & Son" at bounding box center [107, 83] width 194 height 11
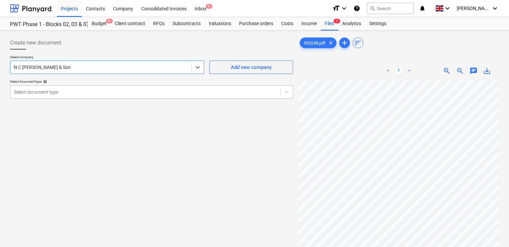
click at [59, 89] on div at bounding box center [145, 92] width 263 height 7
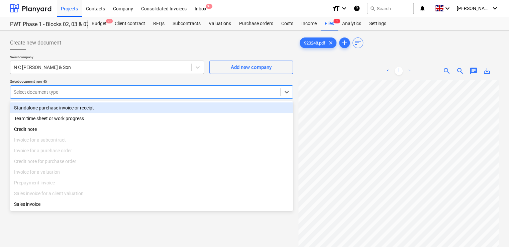
click at [56, 110] on div "Standalone purchase invoice or receipt" at bounding box center [151, 107] width 283 height 11
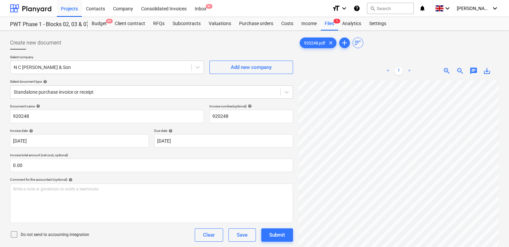
click at [14, 232] on icon at bounding box center [14, 234] width 8 height 8
click at [130, 227] on div "Document name help 920248 Invoice number (optional) help 920248 Invoice date he…" at bounding box center [151, 191] width 283 height 175
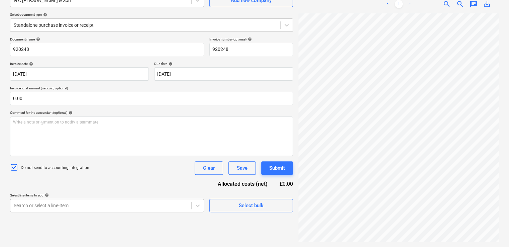
click at [98, 180] on body "Projects Contacts Company Consolidated Invoices Inbox 9+ format_size keyboard_a…" at bounding box center [254, 56] width 509 height 247
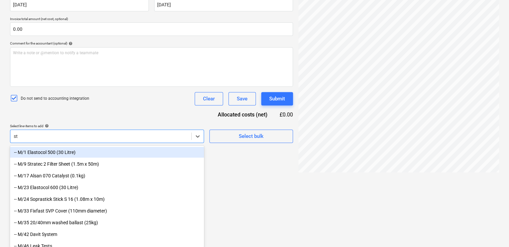
type input "sto"
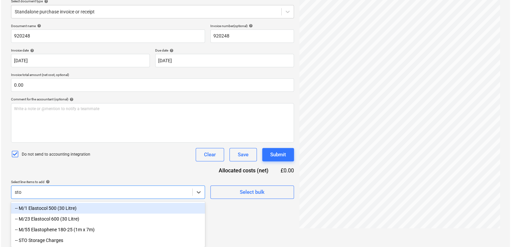
scroll to position [81, 0]
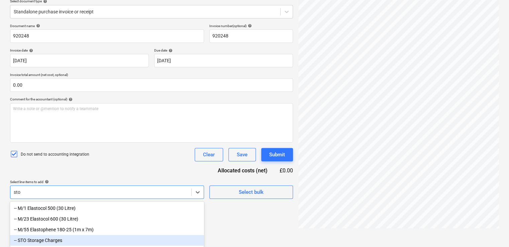
click at [67, 236] on div "-- STO Storage Charges" at bounding box center [107, 240] width 194 height 11
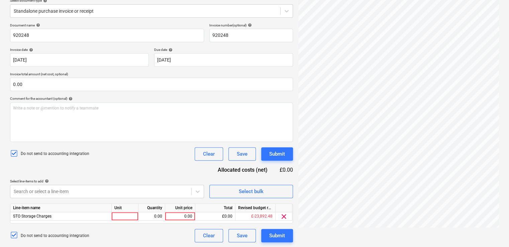
click at [91, 179] on div "Select line-items to add help" at bounding box center [107, 181] width 194 height 4
click at [120, 216] on div at bounding box center [125, 216] width 27 height 8
type input "item"
type input "122.50"
click at [142, 166] on div "Document name help 920248 Invoice number (optional) help 920248 Invoice date he…" at bounding box center [151, 132] width 283 height 219
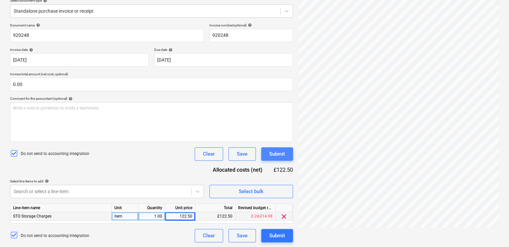
click at [276, 153] on div "Submit" at bounding box center [277, 153] width 16 height 9
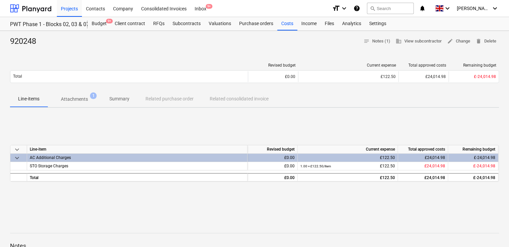
click at [332, 17] on div "Projects Contacts Company Consolidated Invoices Inbox 9+ format_size keyboard_a…" at bounding box center [254, 8] width 509 height 17
click at [330, 21] on div "Files" at bounding box center [329, 23] width 17 height 13
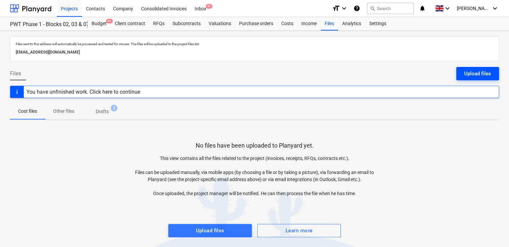
click at [472, 75] on div "Upload files" at bounding box center [477, 73] width 27 height 9
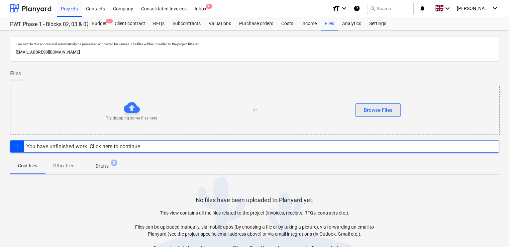
click at [383, 106] on div "Browse Files" at bounding box center [377, 110] width 29 height 9
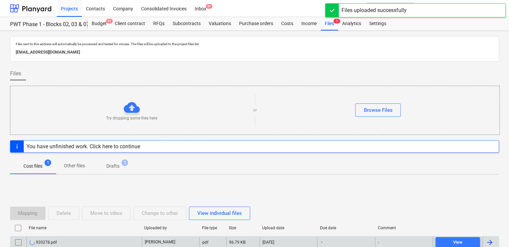
click at [54, 242] on div "920278.pdf" at bounding box center [42, 241] width 27 height 5
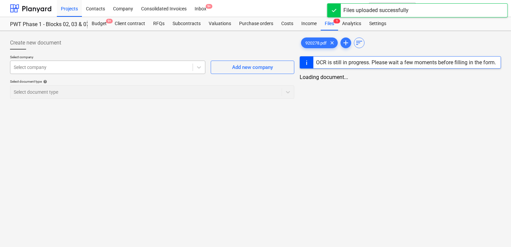
click at [167, 68] on div at bounding box center [102, 67] width 176 height 7
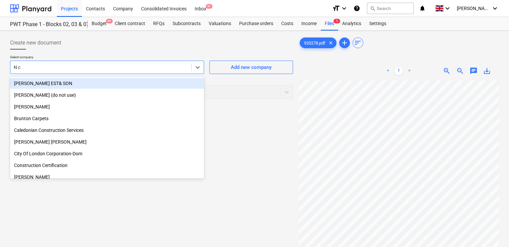
type input "N c C"
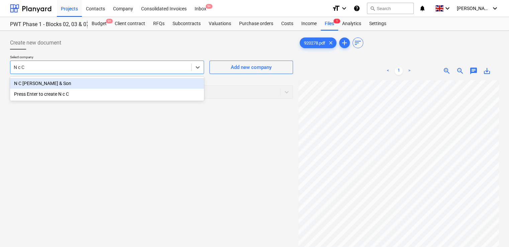
click at [132, 85] on div "N C [PERSON_NAME] & Son" at bounding box center [107, 83] width 194 height 11
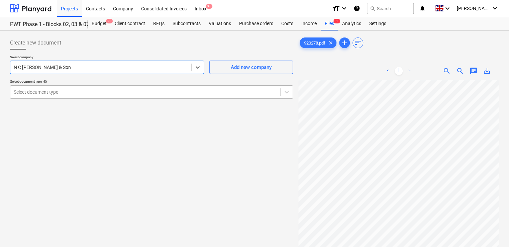
click at [107, 92] on div at bounding box center [145, 92] width 263 height 7
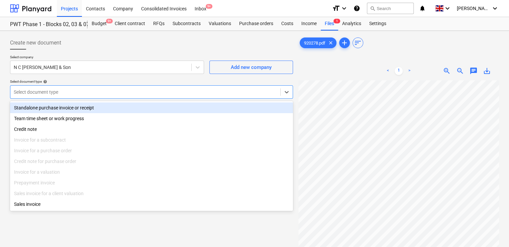
click at [93, 104] on div "Standalone purchase invoice or receipt" at bounding box center [151, 107] width 283 height 11
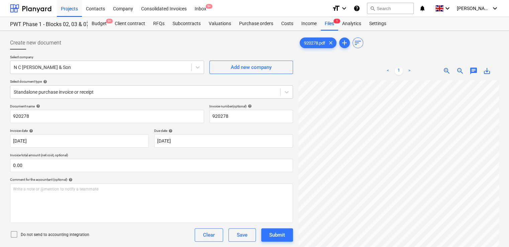
click at [16, 232] on icon at bounding box center [14, 234] width 8 height 8
click at [124, 229] on div "Do not send to accounting integration Clear Save Submit" at bounding box center [151, 234] width 283 height 13
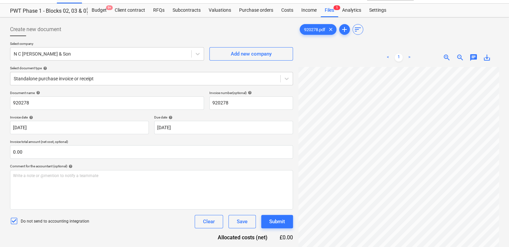
scroll to position [67, 0]
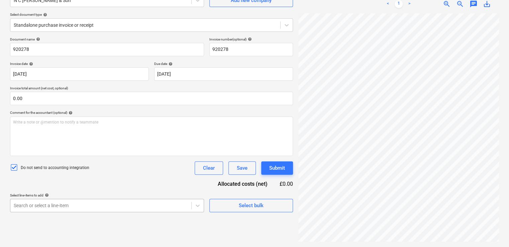
click at [77, 180] on body "Projects Contacts Company Consolidated Invoices Inbox 9+ format_size keyboard_a…" at bounding box center [254, 56] width 509 height 247
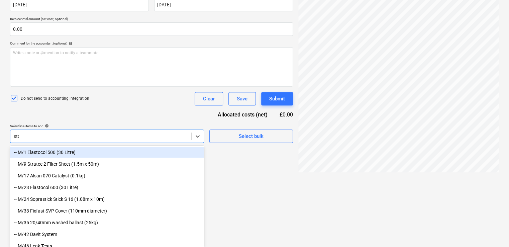
type input "stor"
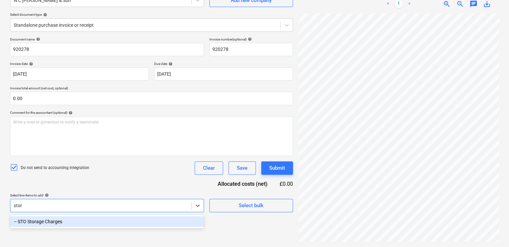
click at [67, 219] on div "-- STO Storage Charges" at bounding box center [107, 221] width 194 height 11
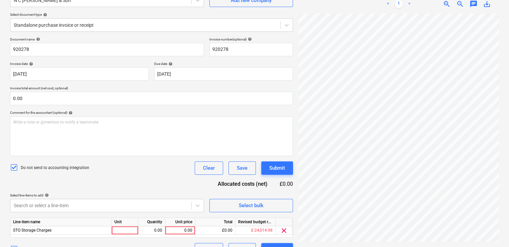
click at [116, 171] on div "Do not send to accounting integration Clear Save Submit" at bounding box center [151, 167] width 283 height 13
click at [122, 232] on div at bounding box center [125, 230] width 27 height 8
type input "item"
type input "152"
click at [165, 176] on div "Document name help 920278 Invoice number (optional) help 920278 Invoice date he…" at bounding box center [151, 146] width 283 height 219
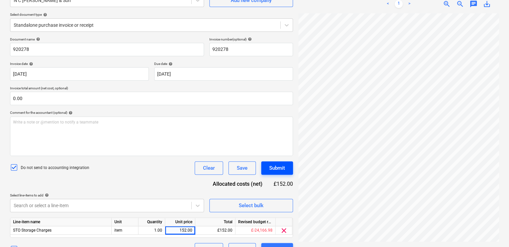
click at [270, 164] on div "Submit" at bounding box center [277, 168] width 16 height 9
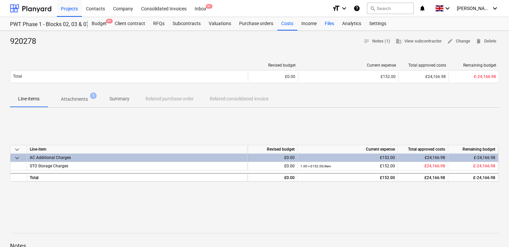
click at [331, 19] on div "Files" at bounding box center [329, 23] width 17 height 13
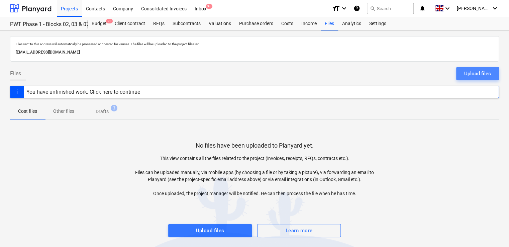
click at [478, 69] on div "Upload files" at bounding box center [477, 73] width 27 height 9
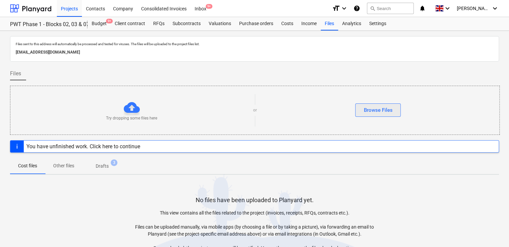
click at [389, 108] on div "Browse Files" at bounding box center [377, 110] width 29 height 9
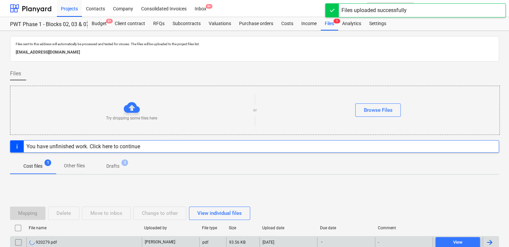
click at [49, 244] on div "920279.pdf" at bounding box center [83, 242] width 115 height 11
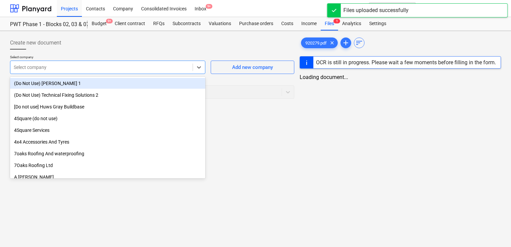
click at [82, 67] on div at bounding box center [102, 67] width 176 height 7
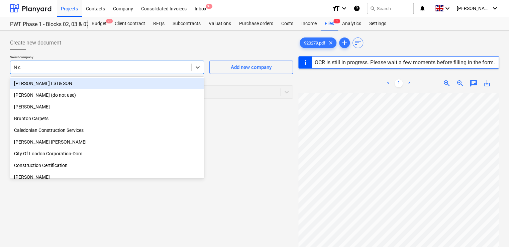
type input "N c C"
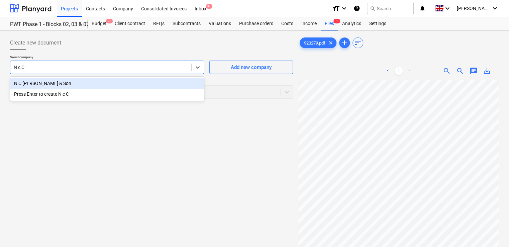
click at [69, 82] on div "N C [PERSON_NAME] & Son" at bounding box center [107, 83] width 194 height 11
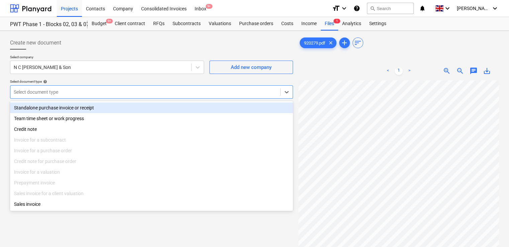
click at [71, 88] on div "Select document type" at bounding box center [145, 91] width 270 height 9
click at [67, 109] on div "Standalone purchase invoice or receipt" at bounding box center [151, 107] width 283 height 11
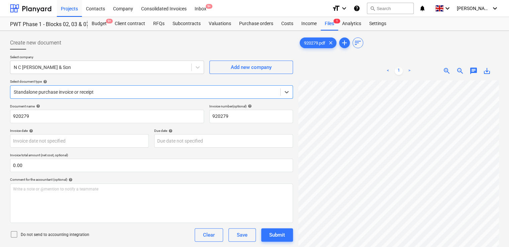
click at [14, 237] on icon at bounding box center [14, 234] width 8 height 8
click at [104, 244] on div "Document name help 920279 Invoice number (optional) help 920279 Invoice date he…" at bounding box center [151, 191] width 283 height 175
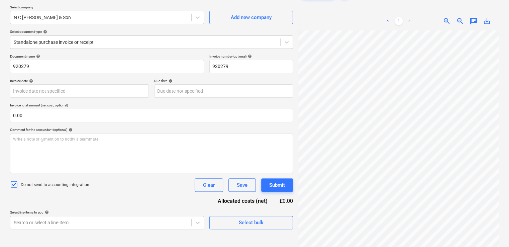
scroll to position [67, 0]
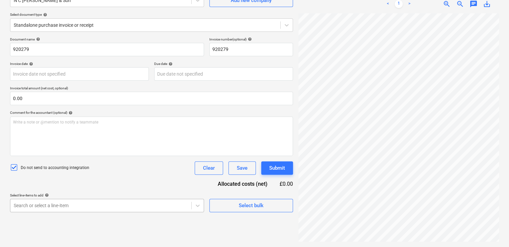
click at [77, 180] on body "Projects Contacts Company Consolidated Invoices Inbox 9+ format_size keyboard_a…" at bounding box center [254, 56] width 509 height 247
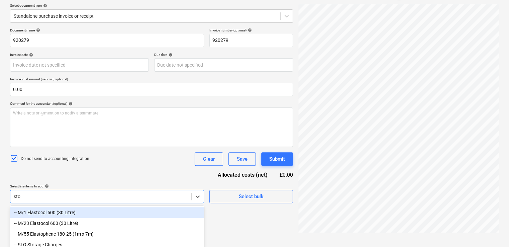
type input "stor"
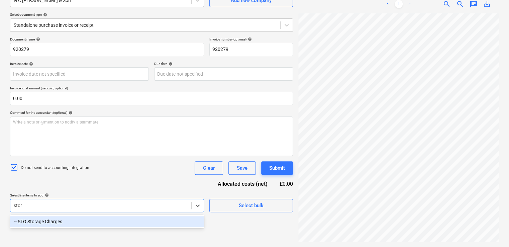
click at [67, 221] on div "-- STO Storage Charges" at bounding box center [107, 221] width 194 height 11
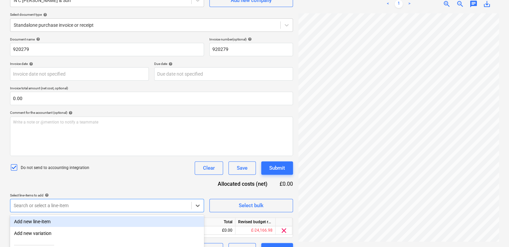
click at [118, 172] on div "Do not send to accounting integration Clear Save Submit" at bounding box center [151, 167] width 283 height 13
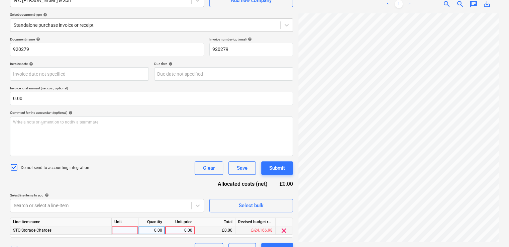
click at [127, 232] on div at bounding box center [125, 230] width 27 height 8
type input "itemn"
click at [127, 232] on div "itemn" at bounding box center [125, 230] width 27 height 8
type input "item"
type input "1"
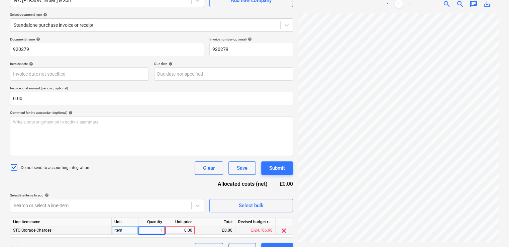
click at [174, 230] on div "0.00" at bounding box center [180, 230] width 24 height 8
type input "500"
click at [128, 175] on div "Document name help 920279 Invoice number (optional) help 920279 Invoice date he…" at bounding box center [151, 146] width 283 height 219
click at [276, 165] on div "Submit" at bounding box center [277, 168] width 16 height 9
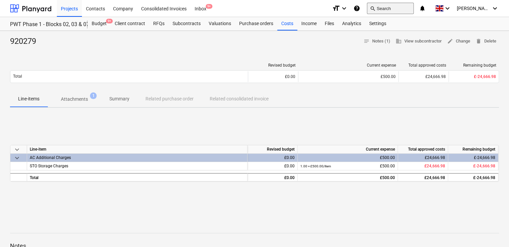
click at [393, 10] on button "search Search" at bounding box center [390, 8] width 47 height 11
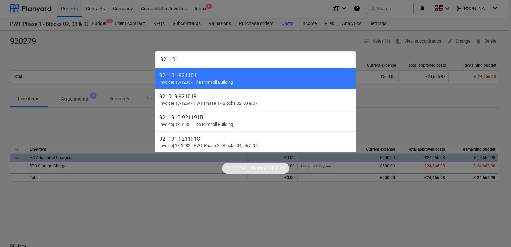
type input "921101"
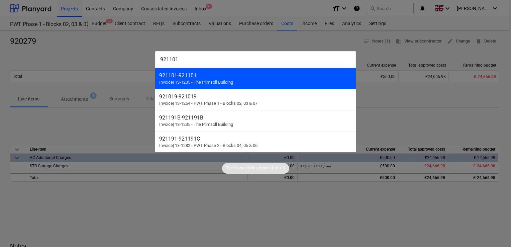
click at [212, 76] on div "921101 - 921101" at bounding box center [255, 75] width 193 height 6
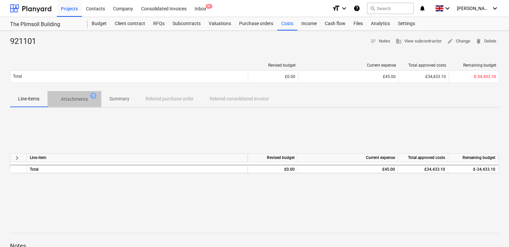
click at [86, 99] on p "Attachments" at bounding box center [74, 99] width 27 height 7
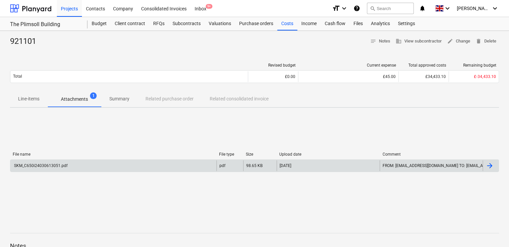
click at [62, 163] on div "SKM_C650i24030613051.pdf" at bounding box center [40, 165] width 55 height 5
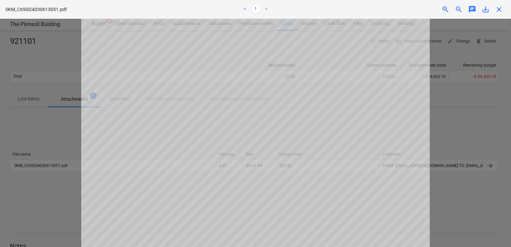
click at [501, 10] on span "close" at bounding box center [499, 9] width 8 height 8
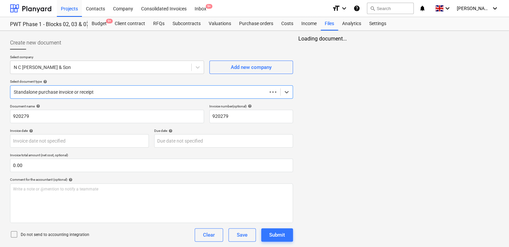
scroll to position [37, 0]
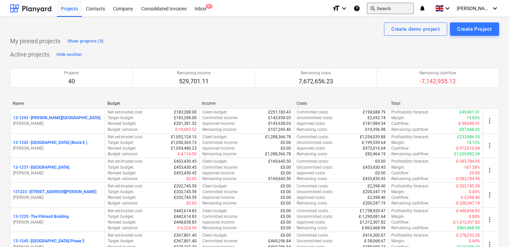
click at [410, 6] on button "search Search" at bounding box center [390, 8] width 47 height 11
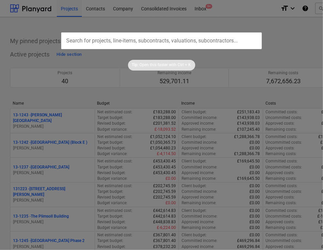
click at [286, 59] on div "Tip: Open this faster with Ctrl + K" at bounding box center [161, 59] width 323 height 21
click at [93, 42] on input "text" at bounding box center [161, 40] width 201 height 17
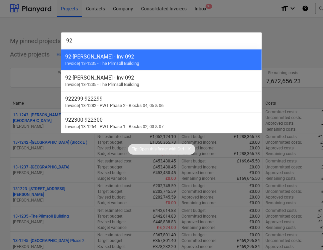
type input "9"
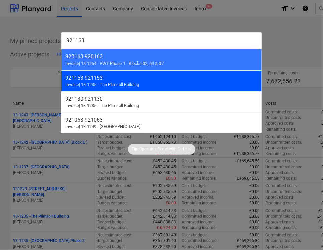
type input "921163"
click at [92, 83] on span "Invoice | 13-1235 - The Plimsoll Building" at bounding box center [102, 84] width 74 height 5
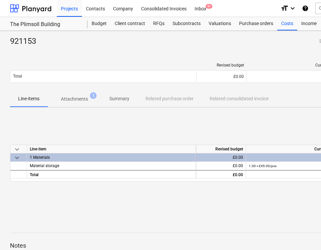
click at [71, 96] on p "Attachments" at bounding box center [74, 99] width 27 height 7
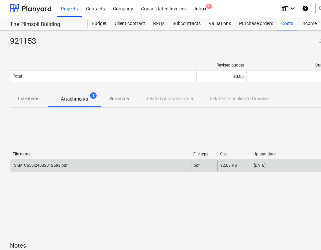
click at [45, 166] on div "SKM_C650i24032012593.pdf" at bounding box center [40, 165] width 55 height 5
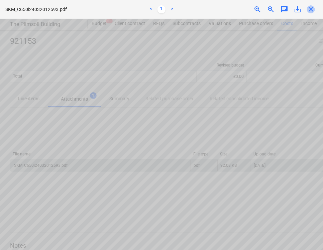
click at [310, 7] on span "close" at bounding box center [311, 9] width 8 height 8
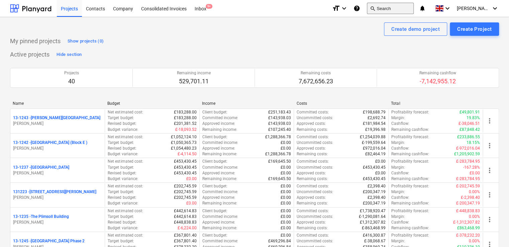
click at [391, 9] on button "search Search" at bounding box center [390, 8] width 47 height 11
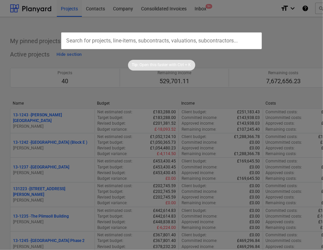
click at [143, 34] on input "text" at bounding box center [161, 40] width 201 height 17
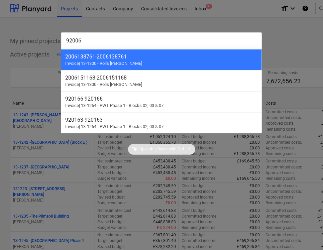
type input "920065"
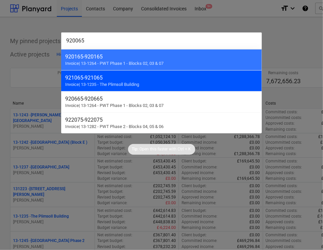
click at [117, 81] on div "921065 - 921065 Invoice | 13-1235 - The Plimsoll Building" at bounding box center [161, 80] width 201 height 21
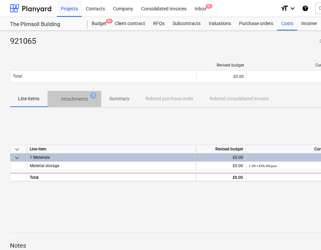
click at [73, 96] on p "Attachments" at bounding box center [74, 99] width 27 height 7
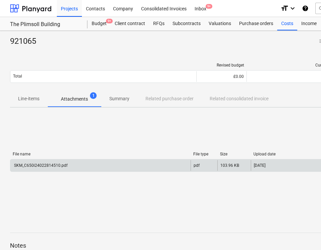
drag, startPoint x: 52, startPoint y: 166, endPoint x: 42, endPoint y: 166, distance: 10.4
click at [42, 166] on div "SKM_C650i24022814510.pdf" at bounding box center [40, 165] width 55 height 5
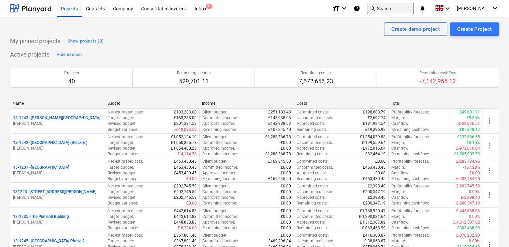
click at [323, 10] on button "search Search" at bounding box center [390, 8] width 47 height 11
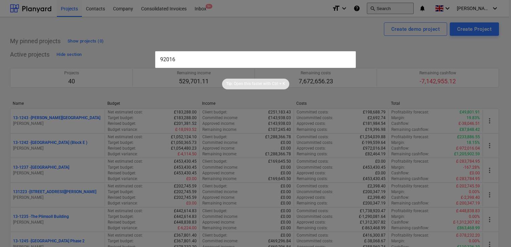
type input "920165"
click at [188, 63] on input "text" at bounding box center [255, 59] width 201 height 17
click at [323, 7] on div at bounding box center [255, 123] width 511 height 247
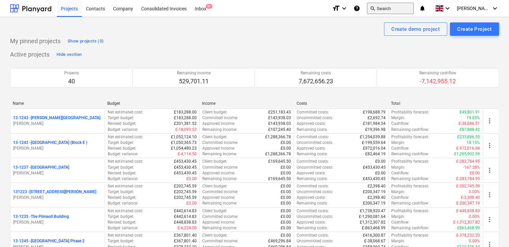
click at [323, 9] on button "search Search" at bounding box center [390, 8] width 47 height 11
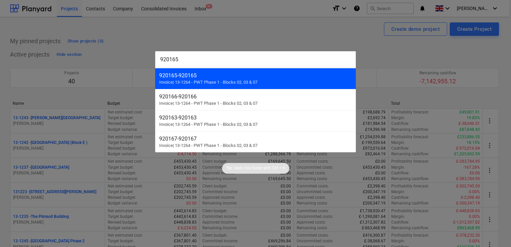
type input "920165"
click at [237, 80] on span "Invoice | 13-1264 - PWT Phase 1 - Blocks 02, 03 & 07" at bounding box center [208, 82] width 98 height 5
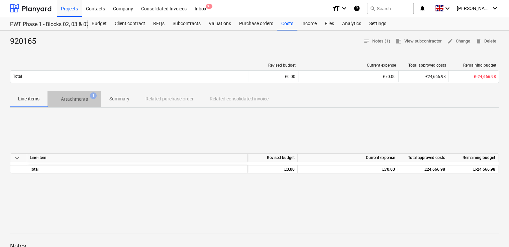
click at [69, 98] on p "Attachments" at bounding box center [74, 99] width 27 height 7
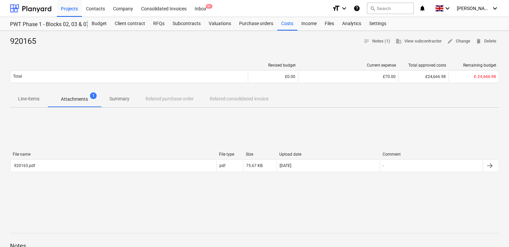
click at [69, 98] on p "Attachments" at bounding box center [74, 99] width 27 height 7
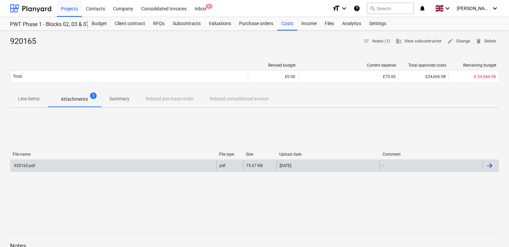
click at [29, 163] on div "920165.pdf" at bounding box center [24, 165] width 22 height 5
